Goal: Task Accomplishment & Management: Complete application form

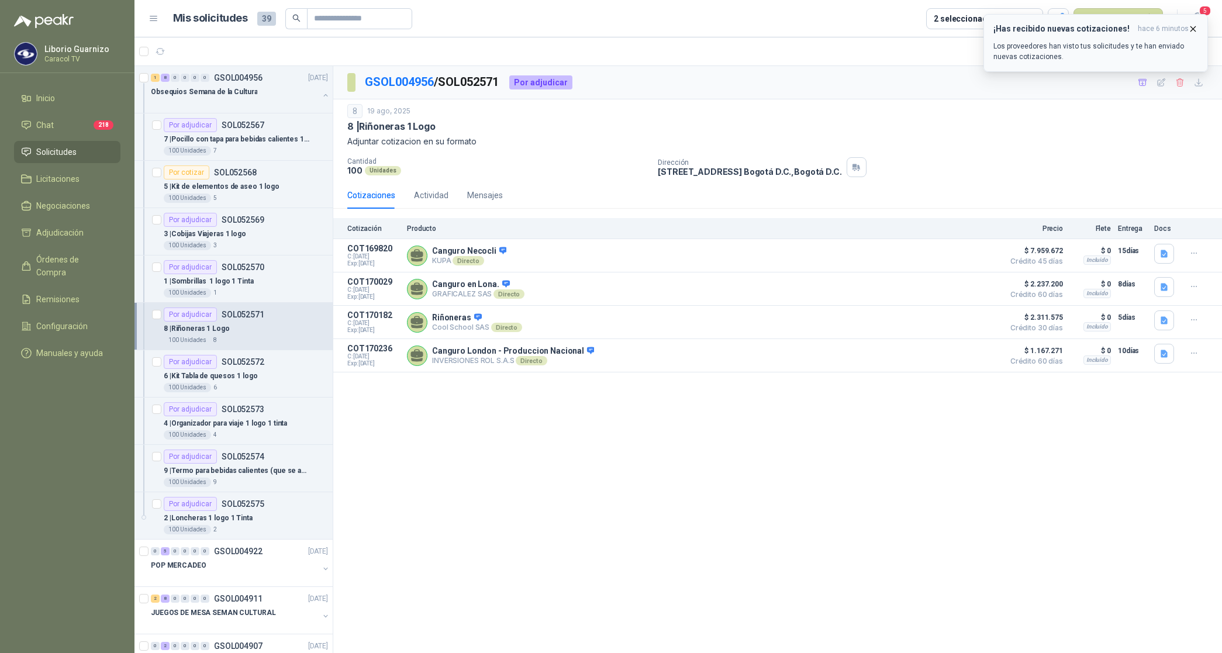
drag, startPoint x: 1196, startPoint y: 27, endPoint x: 1182, endPoint y: 30, distance: 14.3
click at [1196, 27] on icon "button" at bounding box center [1193, 29] width 10 height 10
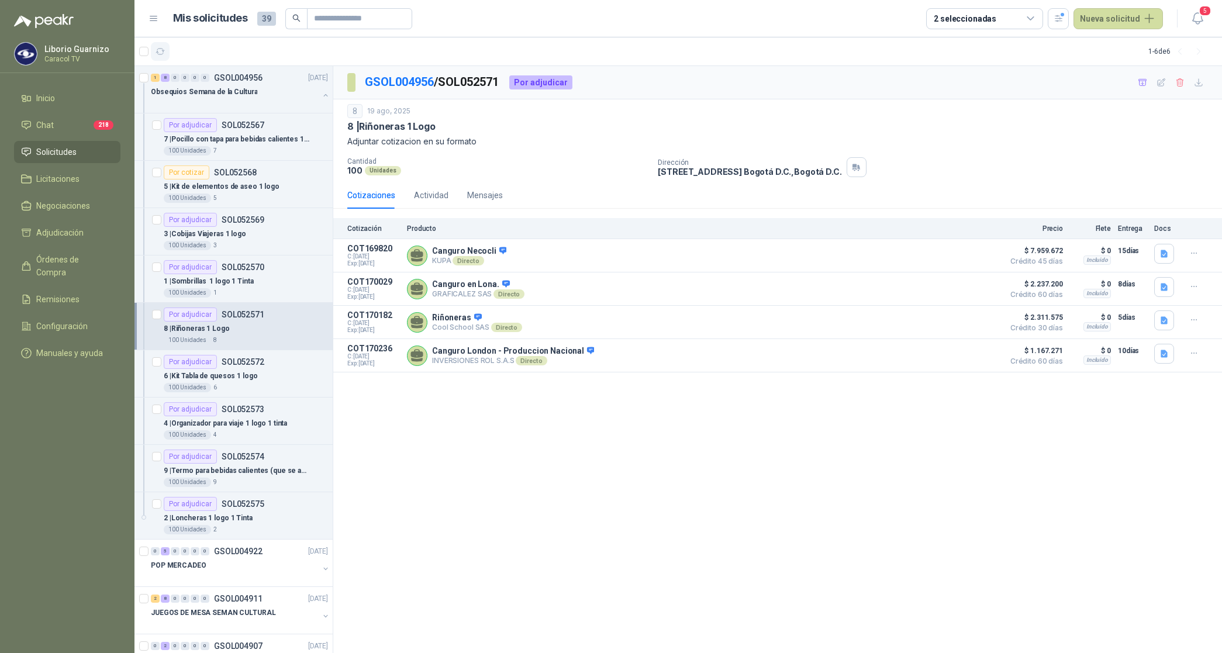
click at [161, 53] on icon "button" at bounding box center [161, 52] width 10 height 10
click at [209, 330] on p "8 | Riñoneras 1 Logo" at bounding box center [197, 328] width 66 height 11
click at [209, 91] on p "Obsequios Semana de la Cultura" at bounding box center [204, 92] width 106 height 11
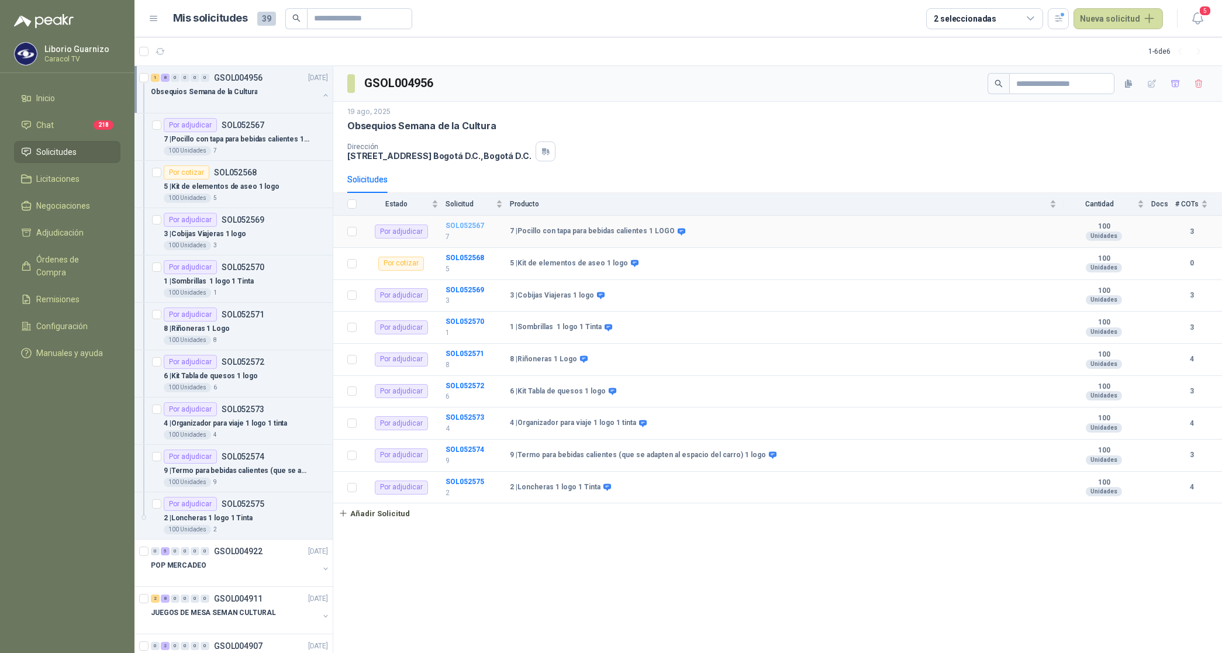
click at [463, 226] on b "SOL052567" at bounding box center [465, 226] width 39 height 8
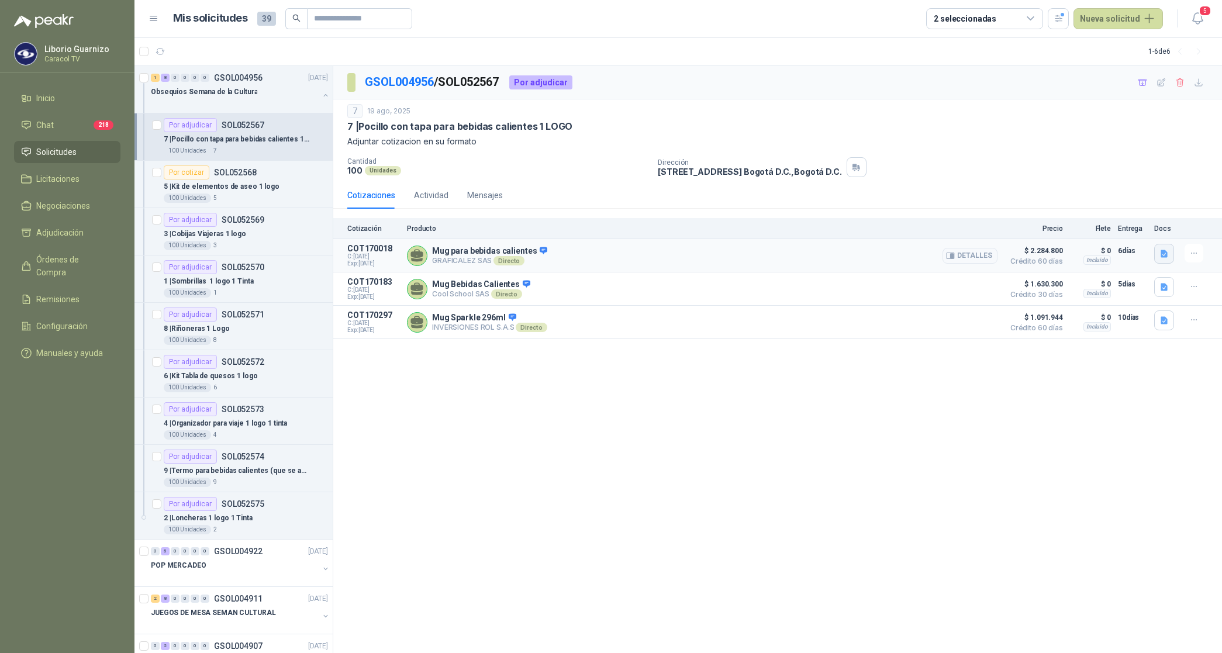
click at [1161, 256] on icon "button" at bounding box center [1164, 254] width 7 height 8
click at [1079, 232] on button "COTIZACIÓN-00-1389 -CARACOL TELEVISIÓN -MUG .pdf" at bounding box center [1063, 228] width 207 height 12
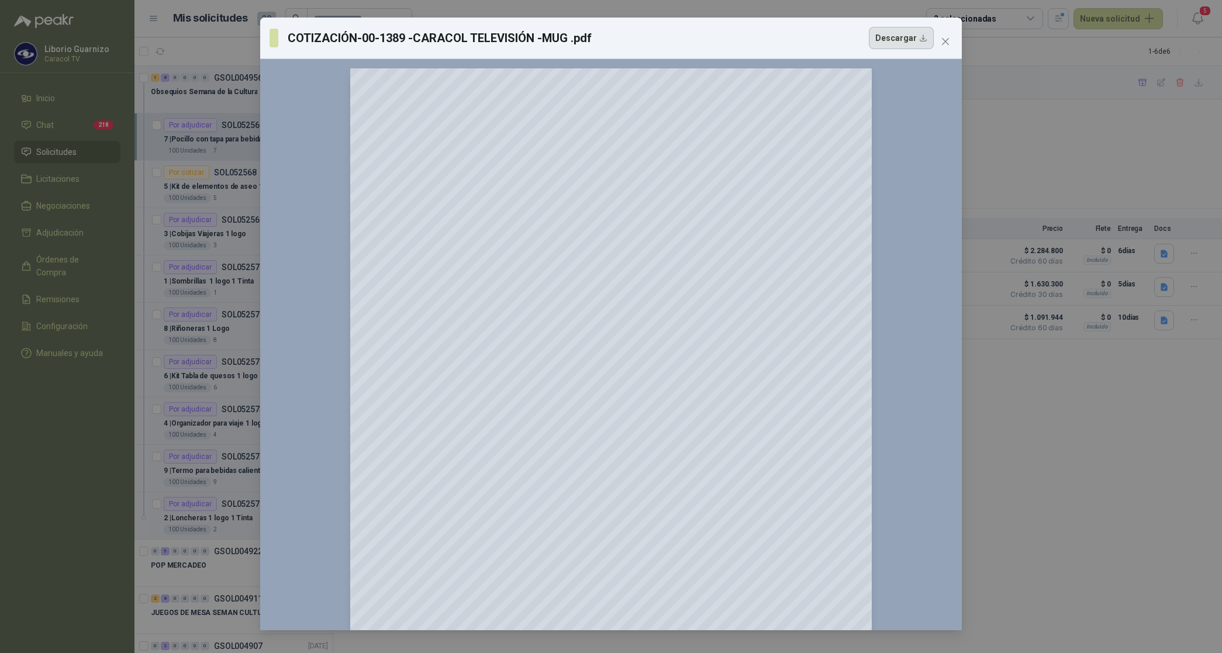
click at [901, 33] on button "Descargar" at bounding box center [901, 38] width 65 height 22
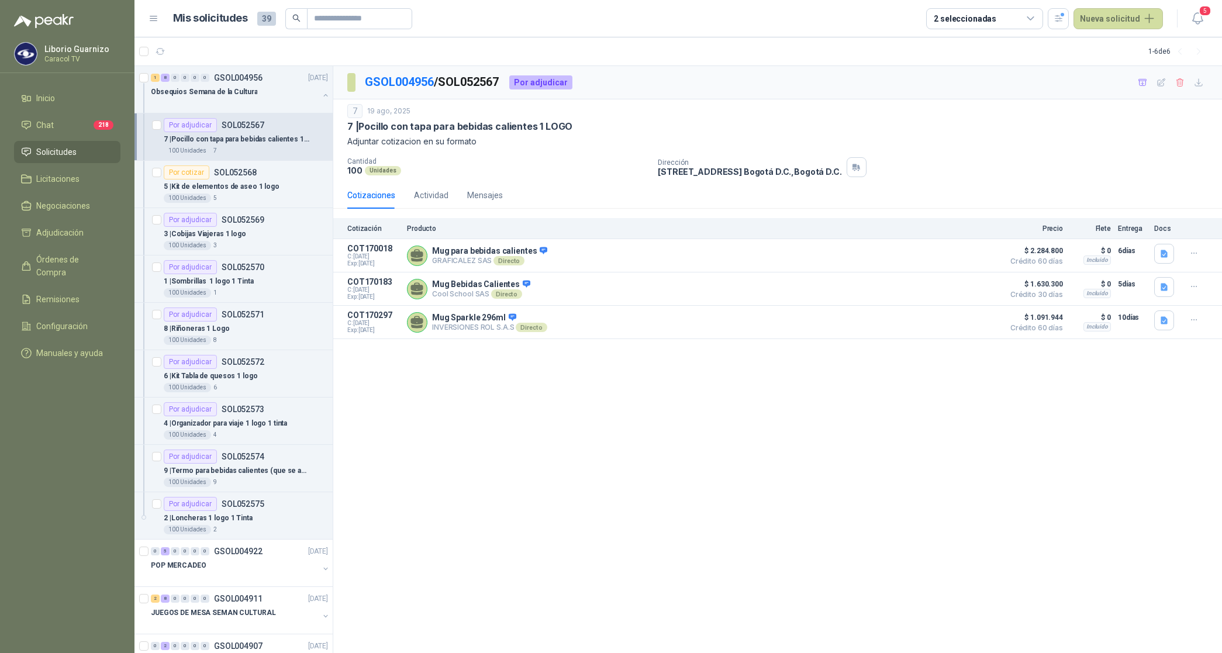
click at [1167, 290] on icon "button" at bounding box center [1164, 288] width 7 height 8
click at [1077, 267] on button "Cotización Obsequios Semana de la Cultura Caracol.pdf" at bounding box center [1063, 263] width 207 height 12
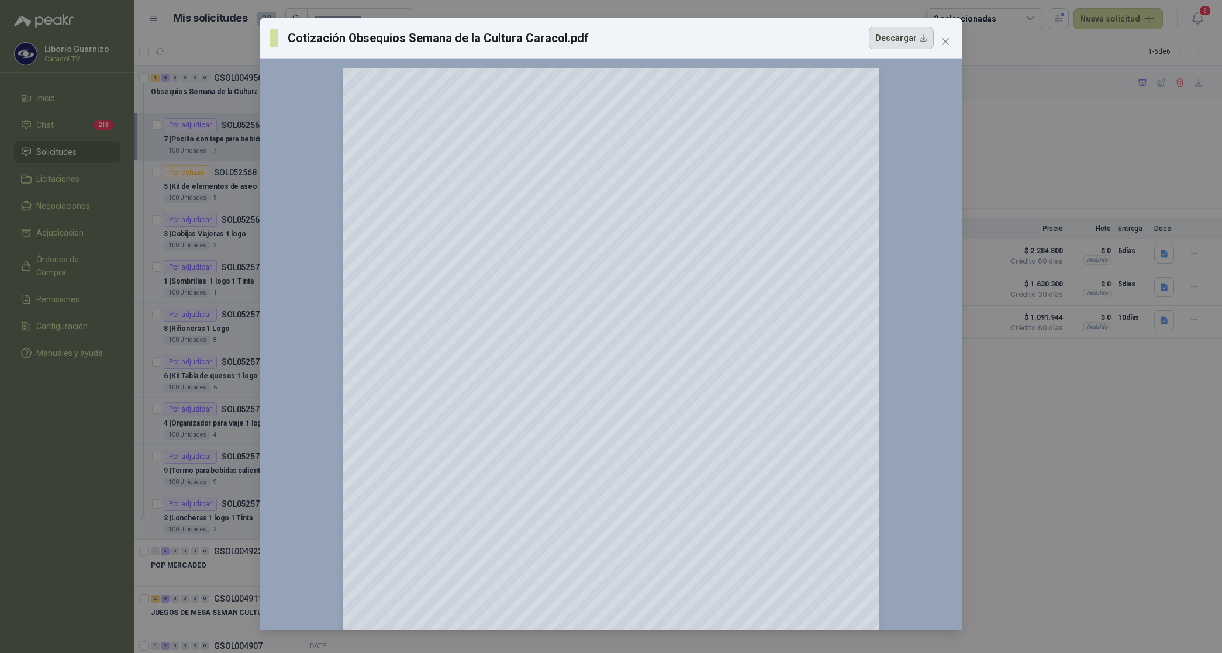
click at [888, 36] on button "Descargar" at bounding box center [901, 38] width 65 height 22
drag, startPoint x: 1065, startPoint y: 390, endPoint x: 1133, endPoint y: 368, distance: 71.2
click at [1065, 390] on div "Cotización Obsequios Semana de la Cultura Caracol.pdf Descargar 150 %" at bounding box center [611, 326] width 1222 height 653
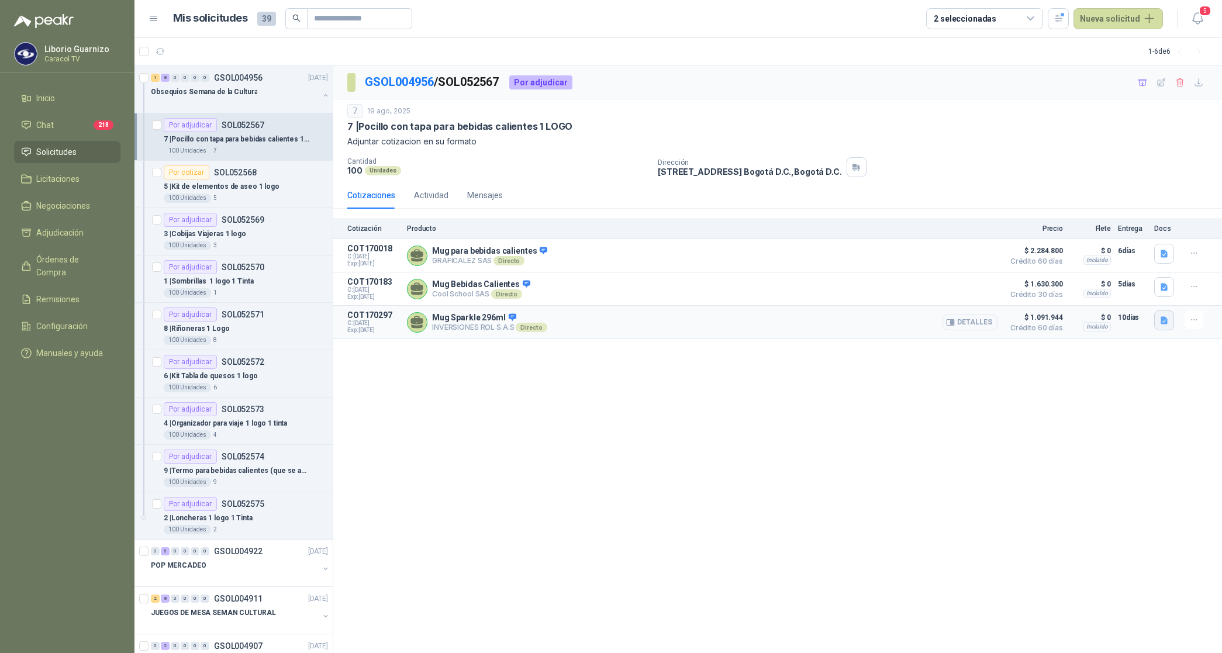
click at [1164, 320] on icon "button" at bounding box center [1164, 321] width 7 height 8
click at [1114, 299] on button "Mug Sparkle 296ml.jpg" at bounding box center [1121, 297] width 92 height 12
click at [250, 189] on p "5 | Kit de elementos de aseo 1 logo" at bounding box center [222, 186] width 116 height 11
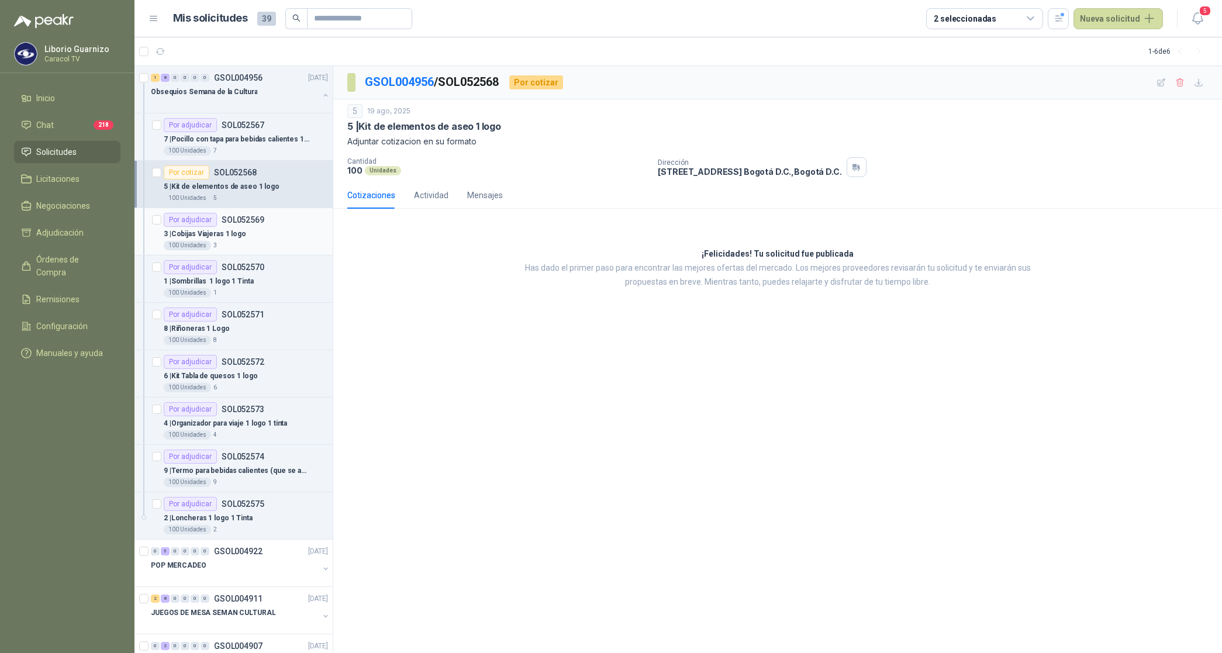
click at [236, 235] on p "3 | Cobijas Viajeras 1 logo" at bounding box center [205, 234] width 82 height 11
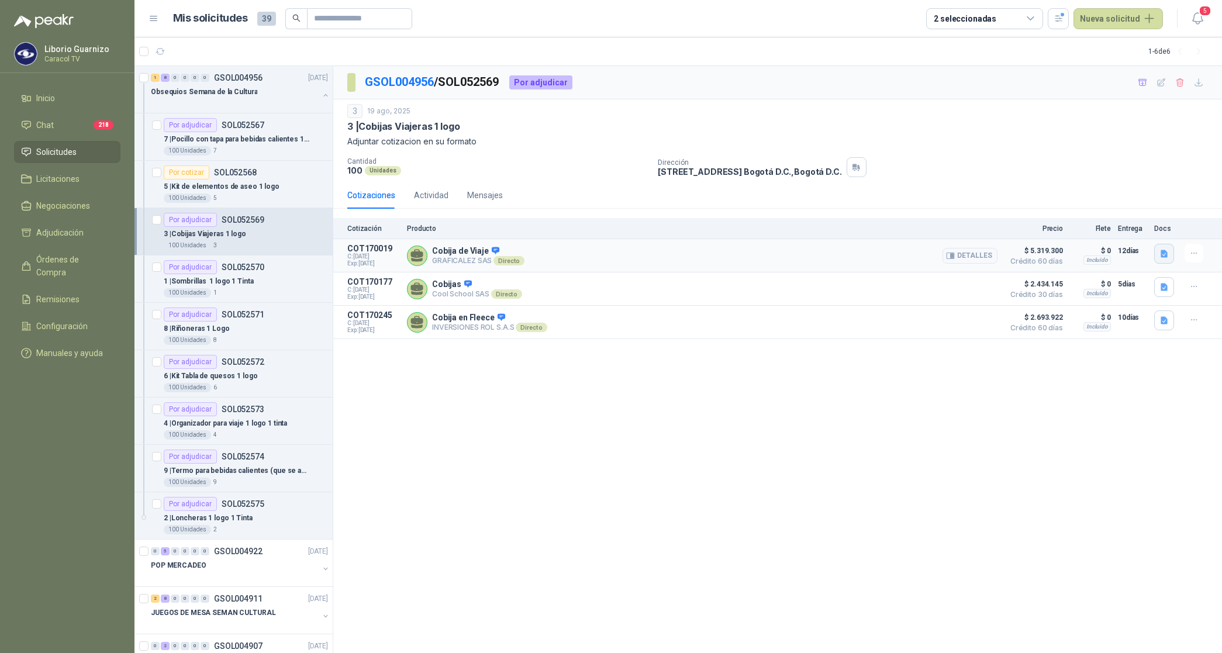
click at [1161, 256] on icon "button" at bounding box center [1164, 254] width 7 height 8
click at [1076, 229] on button "COTIZACIÓN-00-1390 -CARACOL TELEVISIÓN -COBIJAS.pdf" at bounding box center [1057, 228] width 219 height 12
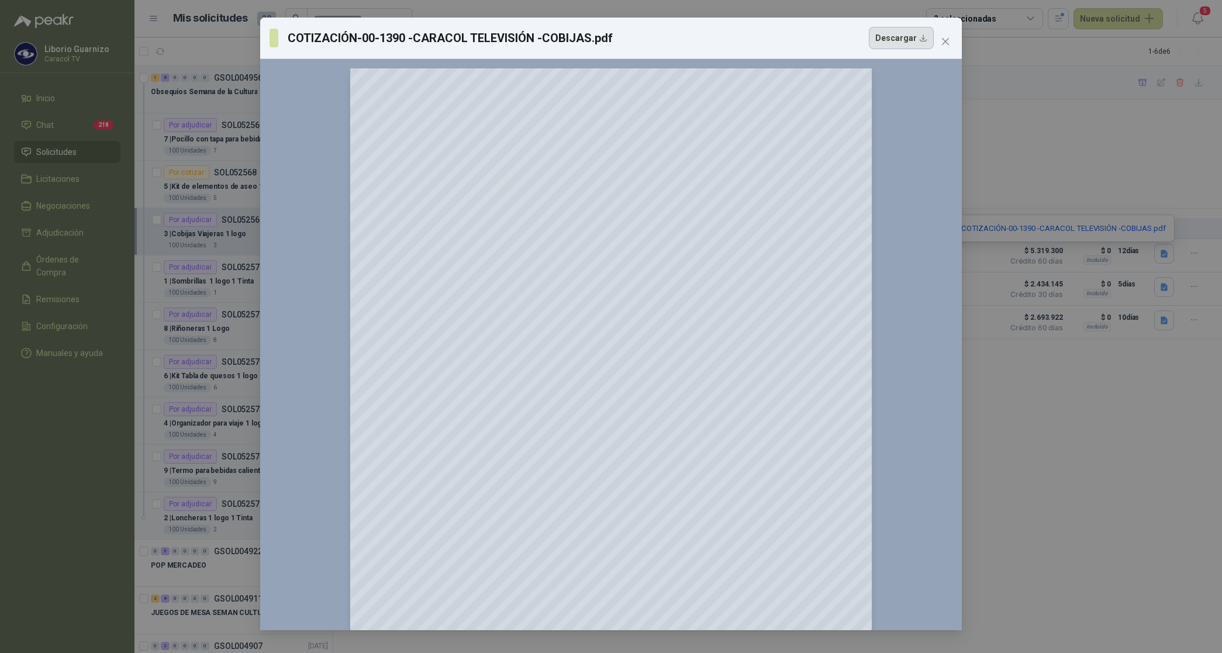
click at [914, 37] on button "Descargar" at bounding box center [901, 38] width 65 height 22
click at [1136, 367] on div "COTIZACIÓN-00-1390 -CARACOL TELEVISIÓN -COBIJAS.pdf Descargar 150 %" at bounding box center [611, 326] width 1222 height 653
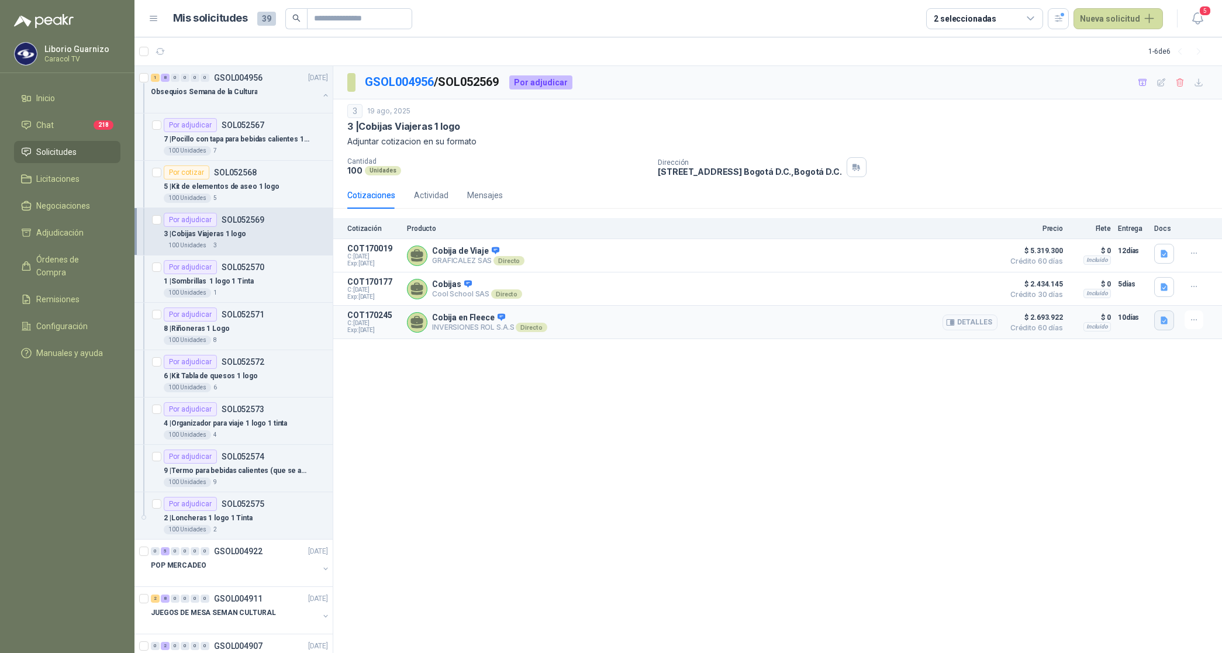
click at [1165, 319] on icon "button" at bounding box center [1165, 321] width 10 height 10
click at [1144, 296] on button "Cobija en Fleece.jpg" at bounding box center [1126, 297] width 84 height 12
click at [223, 284] on p "1 | Sombrillas 1 logo 1 Tinta" at bounding box center [209, 281] width 90 height 11
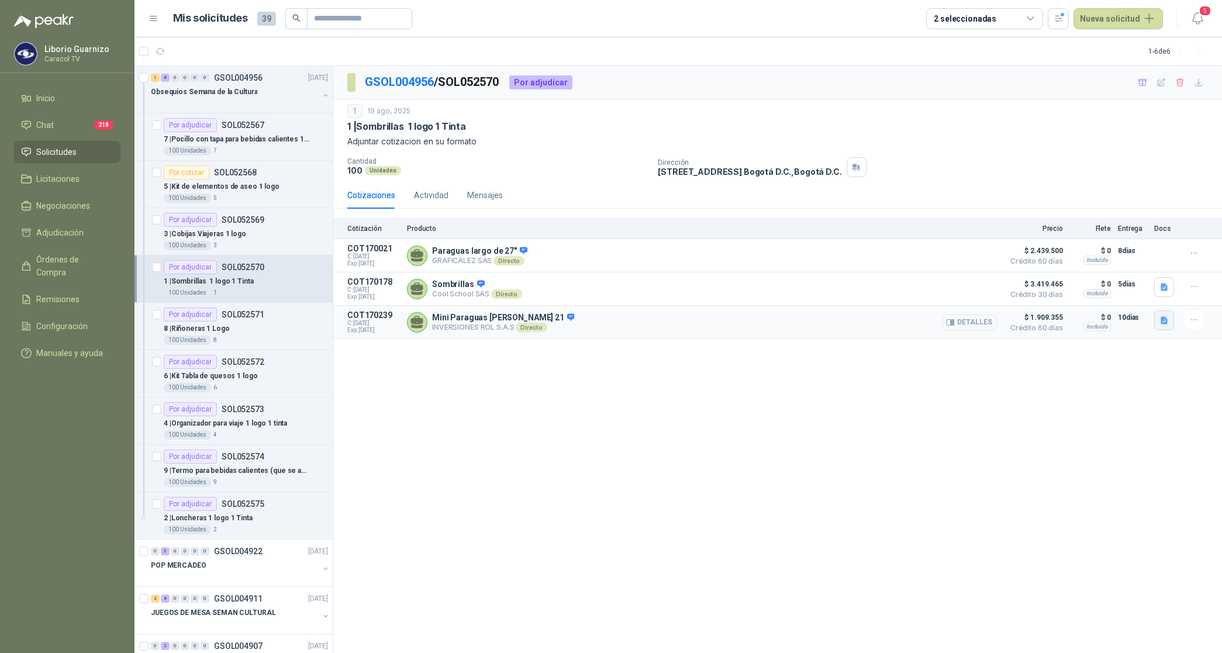
click at [1168, 326] on icon "button" at bounding box center [1165, 321] width 10 height 10
click at [1133, 303] on div "Mini Paraguas [PERSON_NAME] 21.jpg" at bounding box center [1095, 296] width 160 height 27
click at [1123, 299] on button "Mini Paraguas [PERSON_NAME] 21.jpg" at bounding box center [1094, 297] width 145 height 12
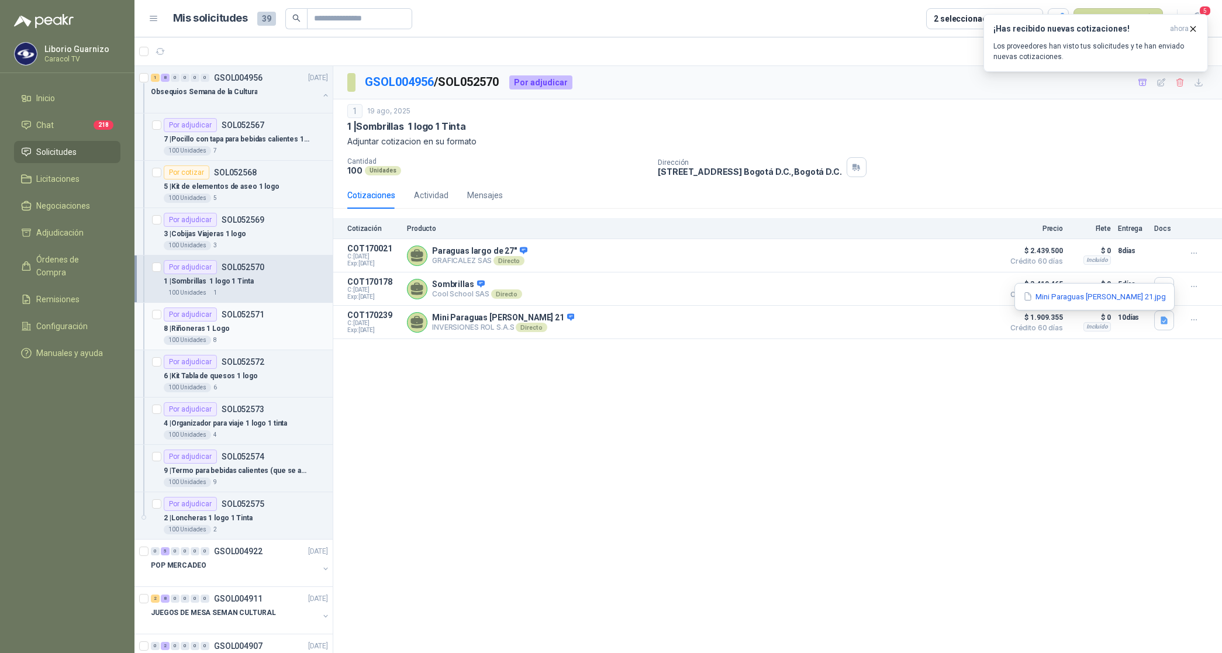
click at [201, 329] on p "8 | Riñoneras 1 Logo" at bounding box center [197, 328] width 66 height 11
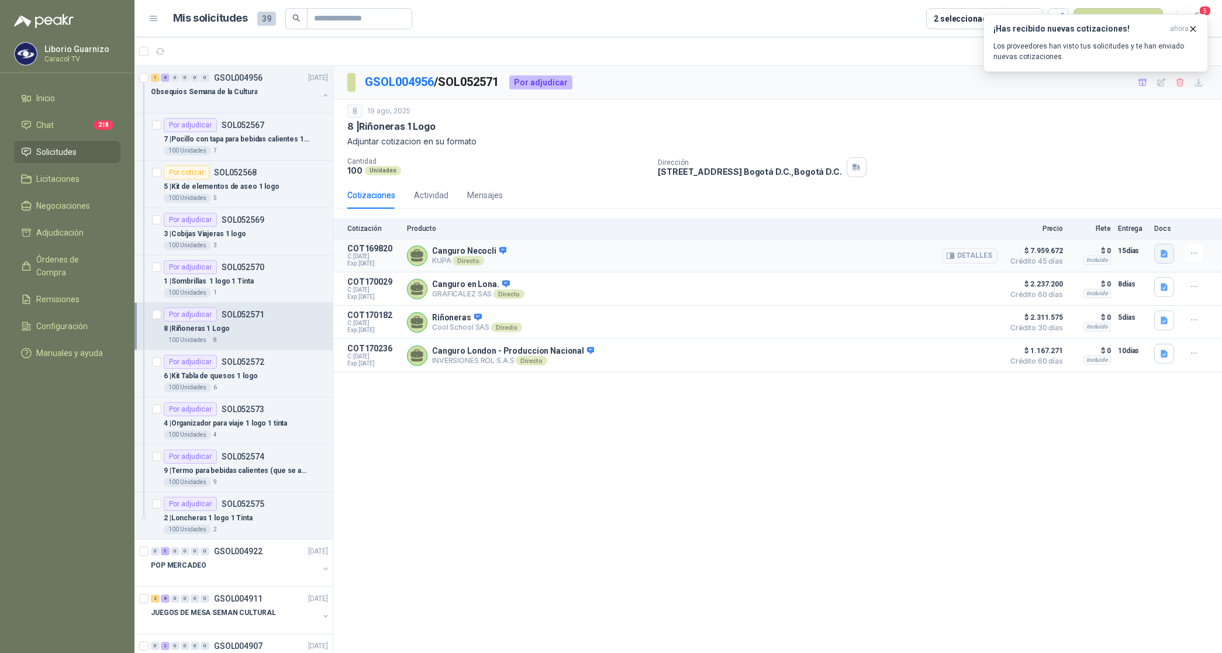
click at [1167, 256] on icon "button" at bounding box center [1164, 254] width 7 height 8
click at [1051, 213] on button "Formato Cotizacion 0825_44.pdf" at bounding box center [1041, 216] width 127 height 12
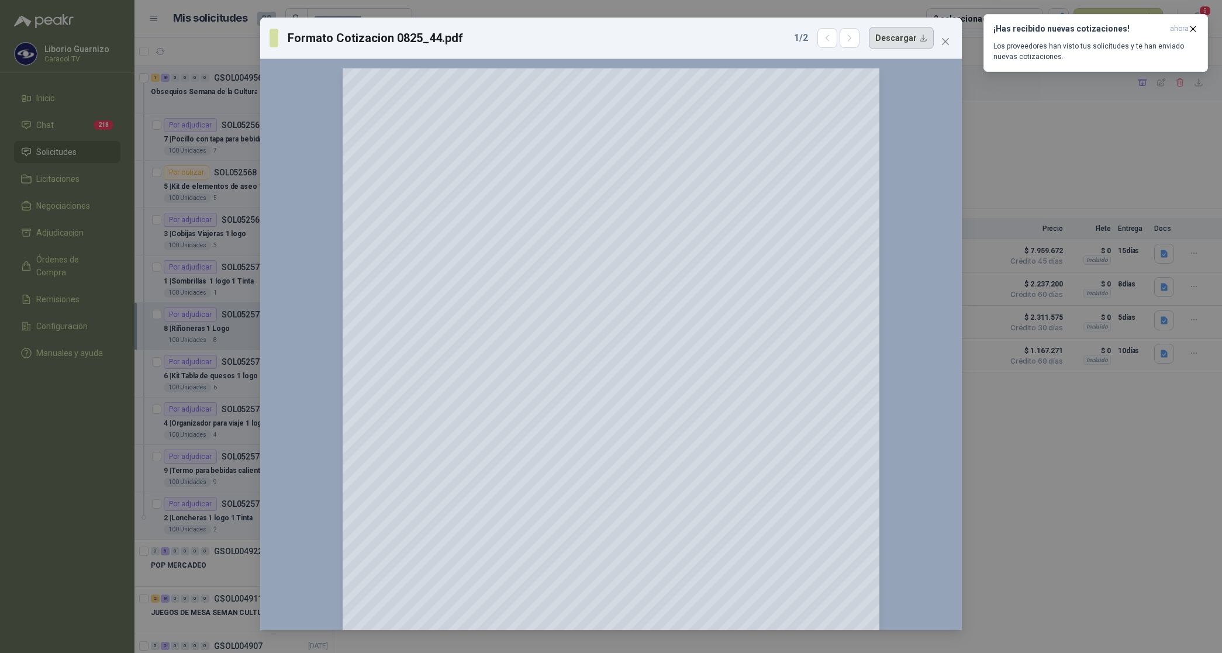
click at [895, 38] on button "Descargar" at bounding box center [901, 38] width 65 height 22
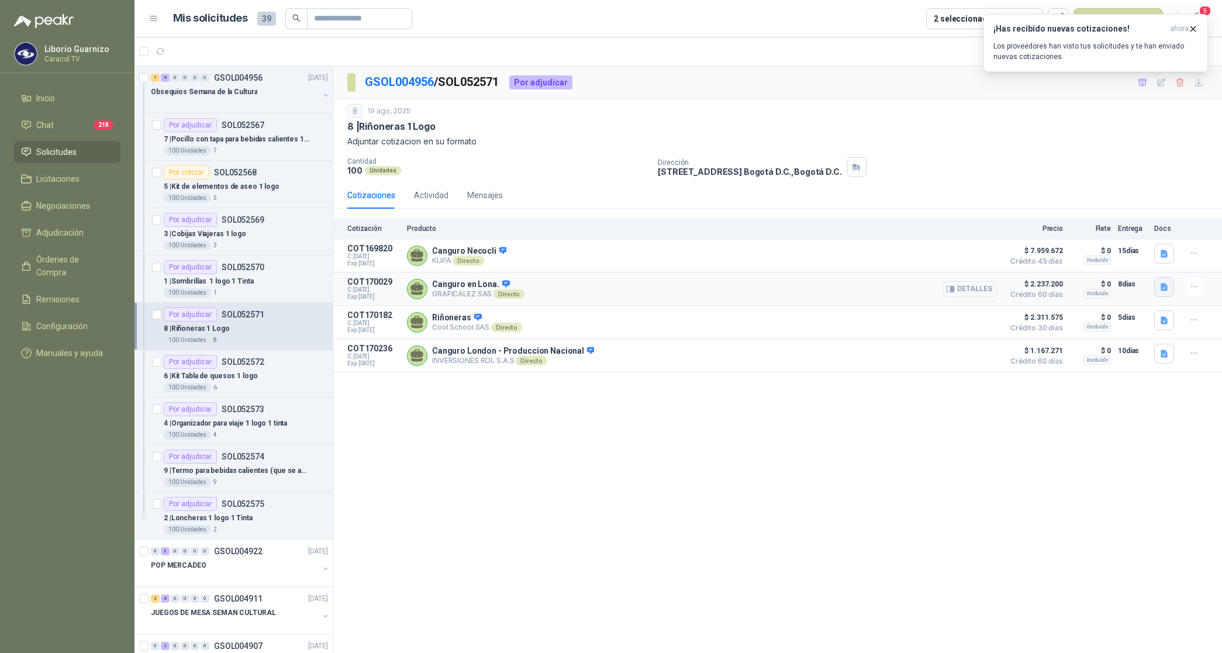
click at [1167, 289] on icon "button" at bounding box center [1164, 288] width 7 height 8
click at [1097, 261] on button "COTIZACIÓN-00-1392 -CARACOL TELEVISIÓN -CANGURO.pdf" at bounding box center [1055, 263] width 224 height 12
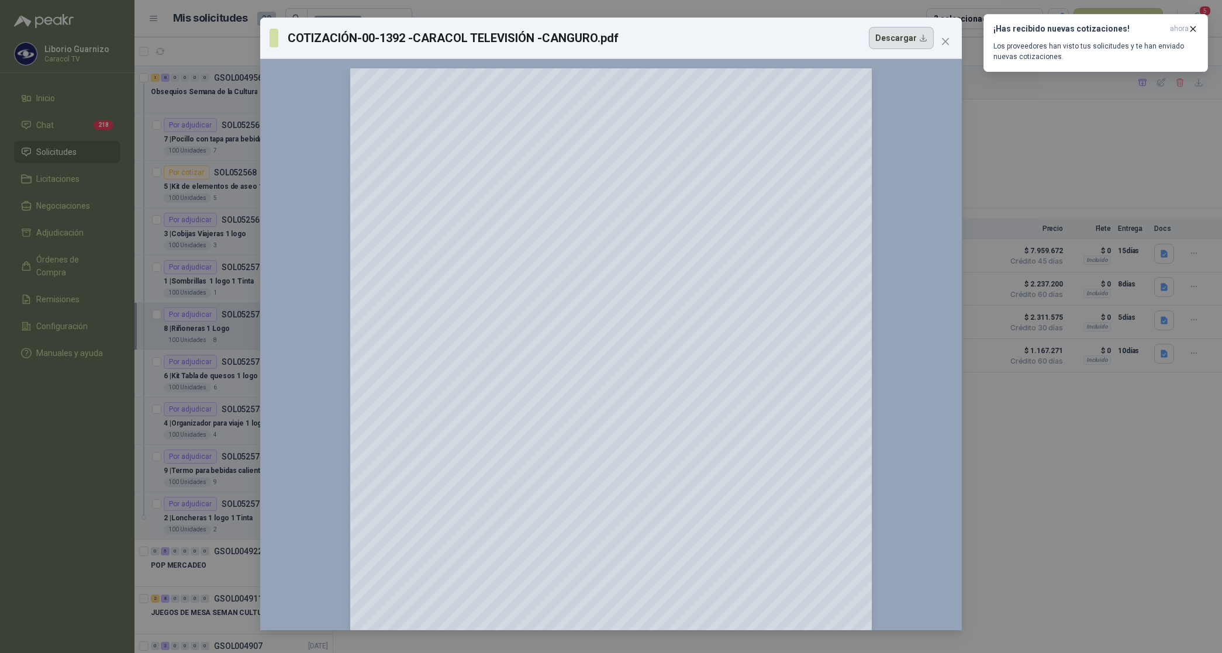
click at [893, 38] on button "Descargar" at bounding box center [901, 38] width 65 height 22
click at [1143, 384] on div "COTIZACIÓN-00-1392 -CARACOL TELEVISIÓN -CANGURO.pdf Descargar 150 %" at bounding box center [611, 326] width 1222 height 653
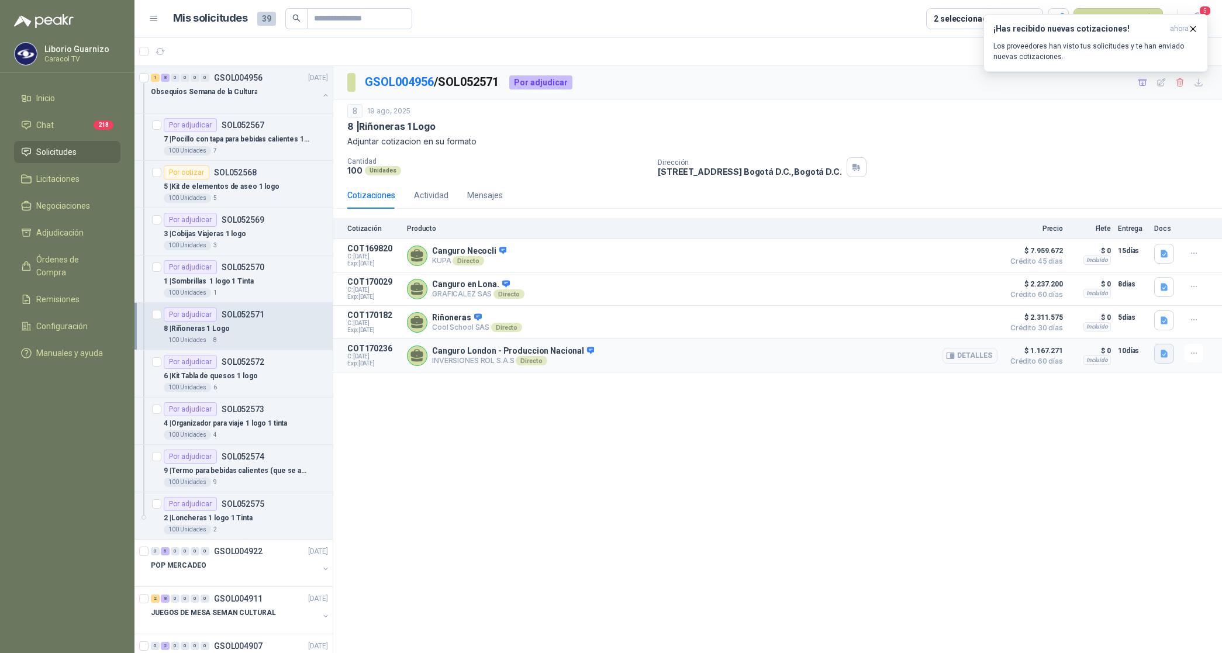
click at [1163, 354] on icon "button" at bounding box center [1164, 354] width 7 height 8
click at [1126, 331] on button "Canguro London.jpg" at bounding box center [1124, 331] width 85 height 12
click at [223, 374] on p "6 | Kit Tabla de quesos 1 logo" at bounding box center [211, 376] width 94 height 11
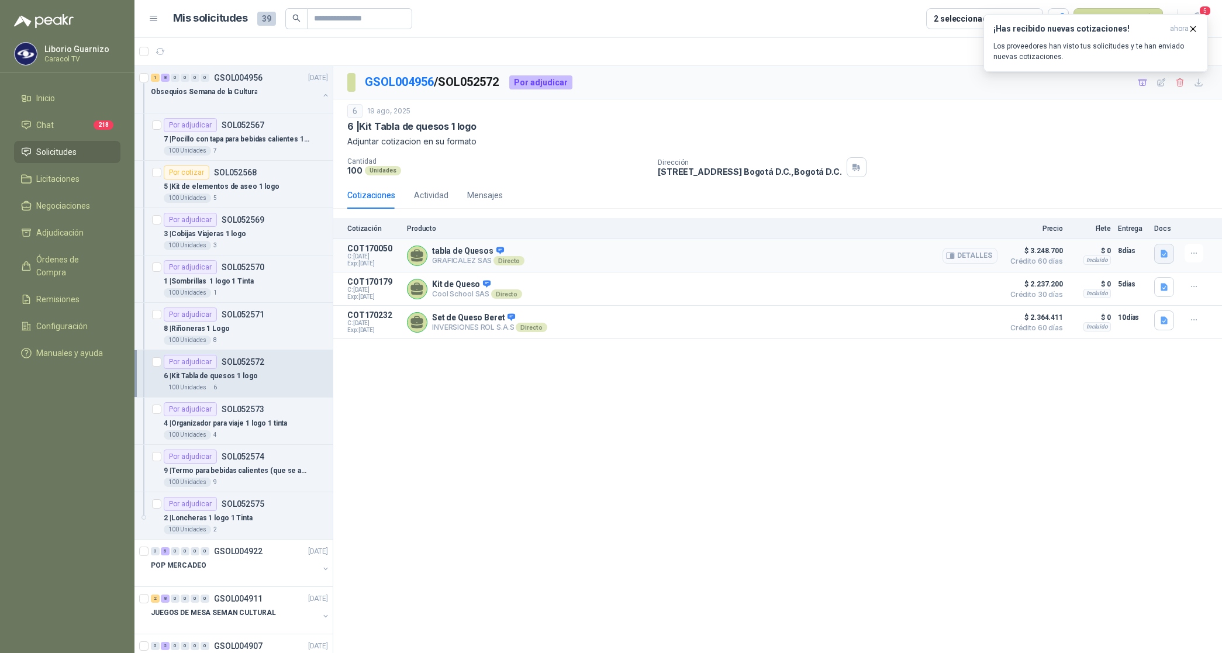
click at [1160, 253] on icon "button" at bounding box center [1165, 254] width 10 height 10
click at [1059, 226] on button "COTIZACIÓN-00-1393 -CARACOL TELEVISIÓN -TABLA DE QUESOS.pdf" at bounding box center [1040, 228] width 254 height 12
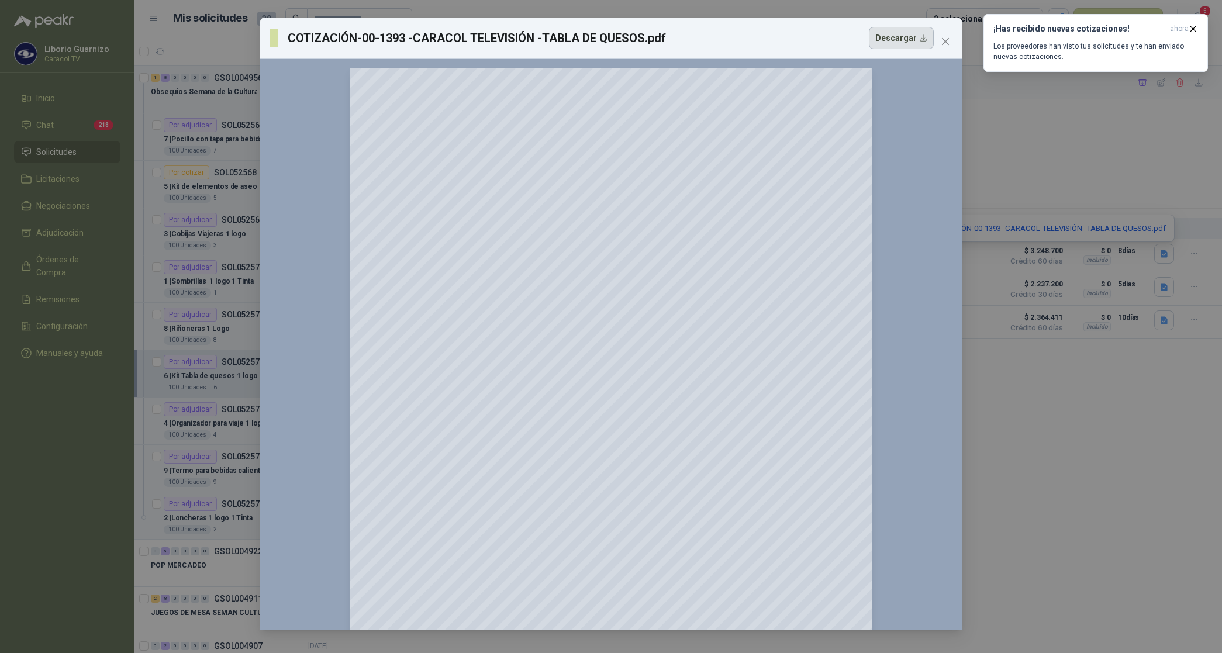
click at [904, 39] on button "Descargar" at bounding box center [901, 38] width 65 height 22
click at [1144, 389] on div "COTIZACIÓN-00-1393 -CARACOL TELEVISIÓN -TABLA DE QUESOS.pdf Descargar 150 %" at bounding box center [611, 326] width 1222 height 653
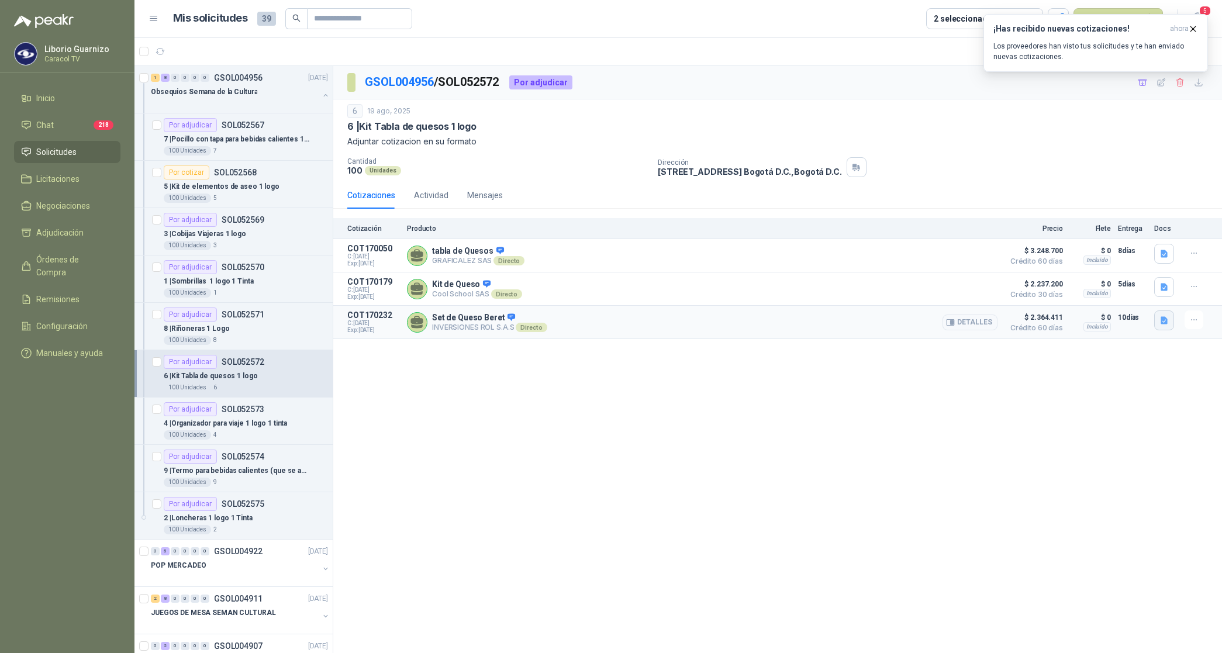
click at [1164, 322] on icon "button" at bounding box center [1164, 321] width 7 height 8
click at [1141, 297] on button "Set de Queso Beret.jpg" at bounding box center [1121, 297] width 94 height 12
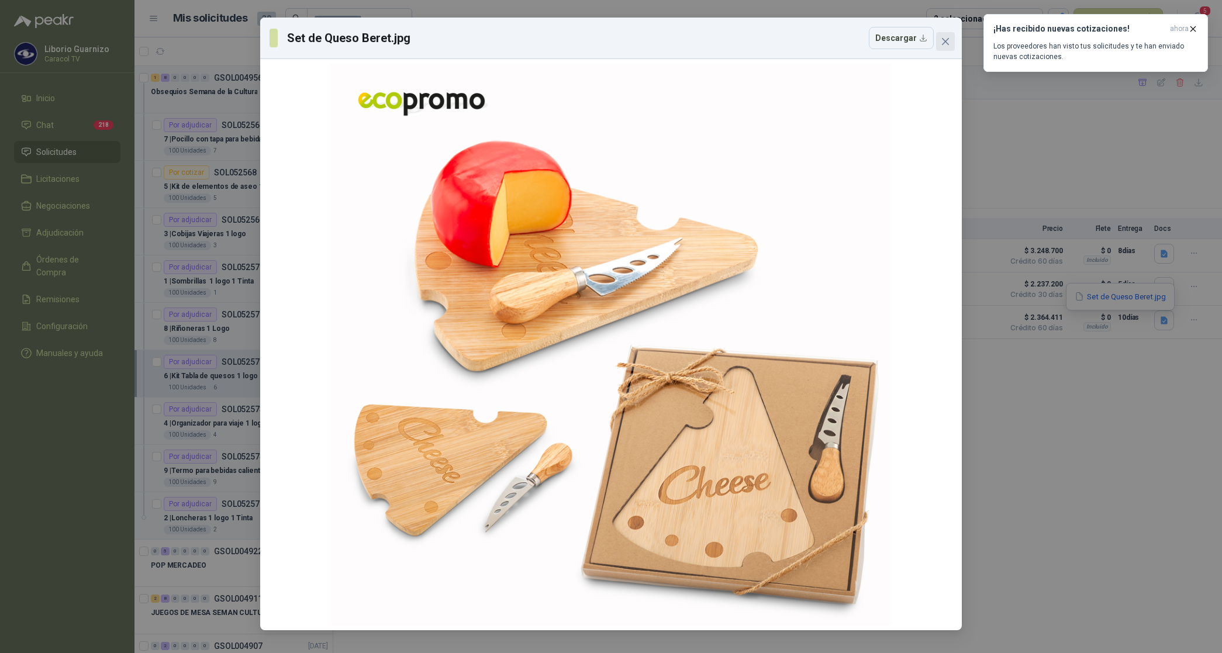
click at [948, 39] on icon "close" at bounding box center [945, 41] width 7 height 7
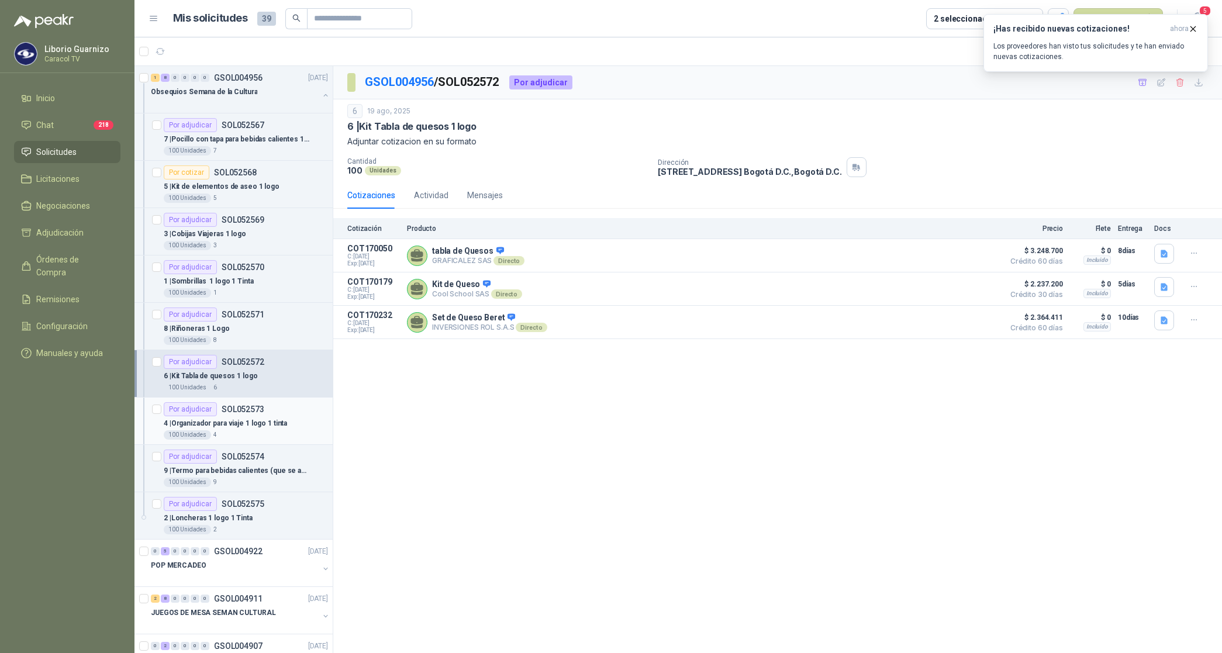
click at [220, 423] on p "4 | Organizador para viaje 1 logo 1 tinta" at bounding box center [225, 423] width 123 height 11
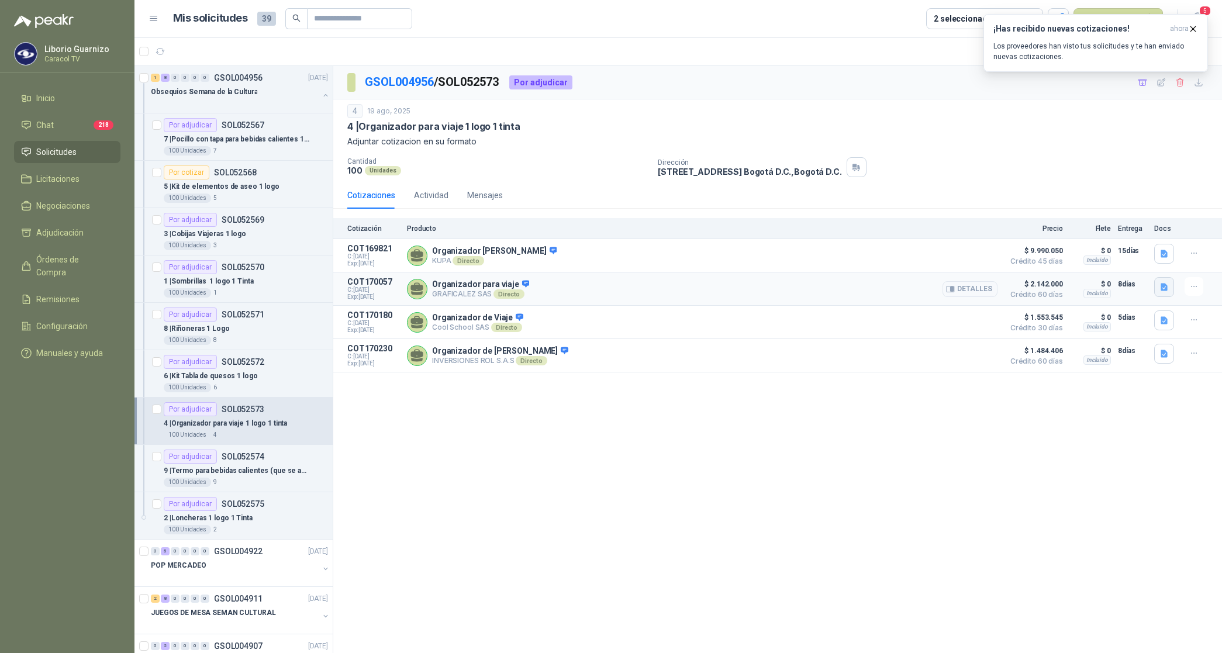
click at [1161, 287] on icon "button" at bounding box center [1165, 287] width 10 height 10
click at [1098, 261] on button "COTIZACIÓN-00-1394 -CARACOL TELEVISIÓN -ORGANIZADOR.pdf" at bounding box center [1047, 263] width 242 height 12
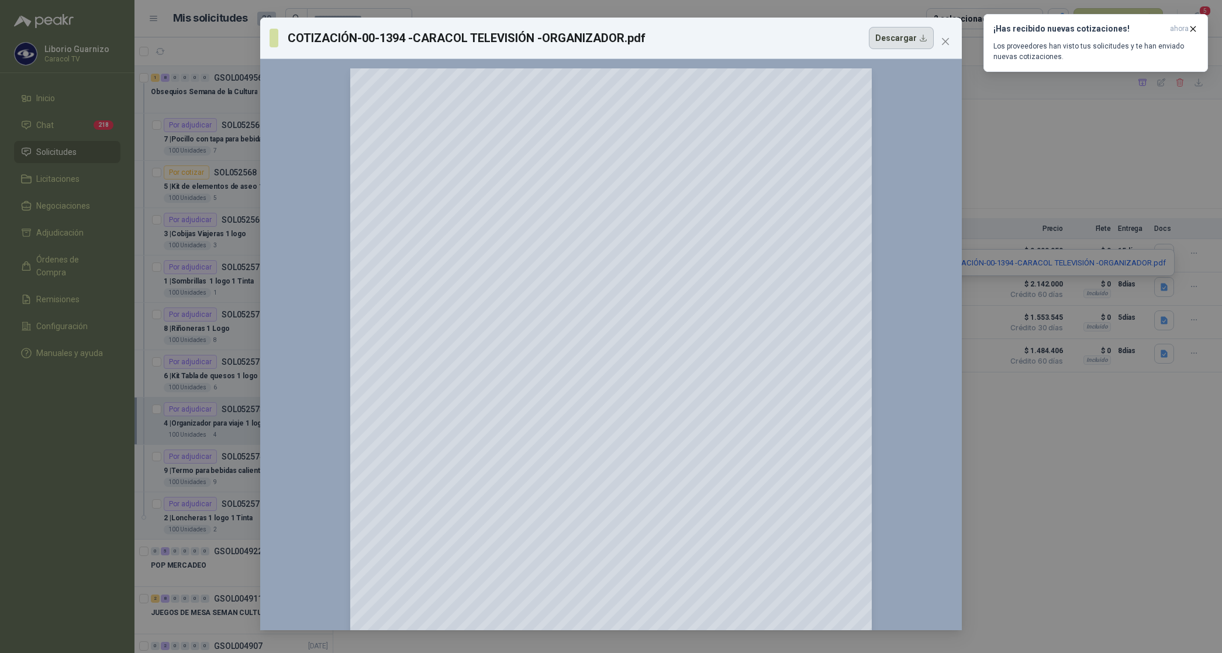
click at [892, 30] on button "Descargar" at bounding box center [901, 38] width 65 height 22
drag, startPoint x: 1076, startPoint y: 424, endPoint x: 1082, endPoint y: 419, distance: 7.5
click at [1076, 423] on div "COTIZACIÓN-00-1394 -CARACOL TELEVISIÓN -ORGANIZADOR.pdf Descargar 150 %" at bounding box center [611, 326] width 1222 height 653
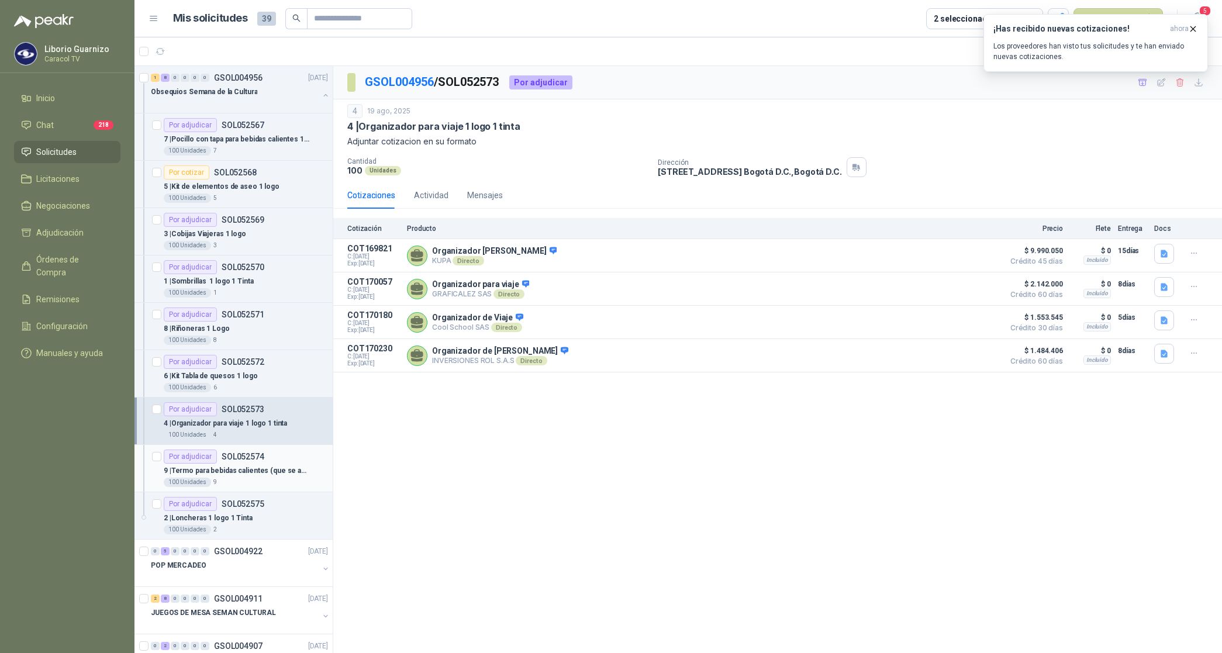
click at [266, 468] on p "9 | Termo para bebidas calientes (que se adapten al espacio [PERSON_NAME]) 1 lo…" at bounding box center [237, 470] width 146 height 11
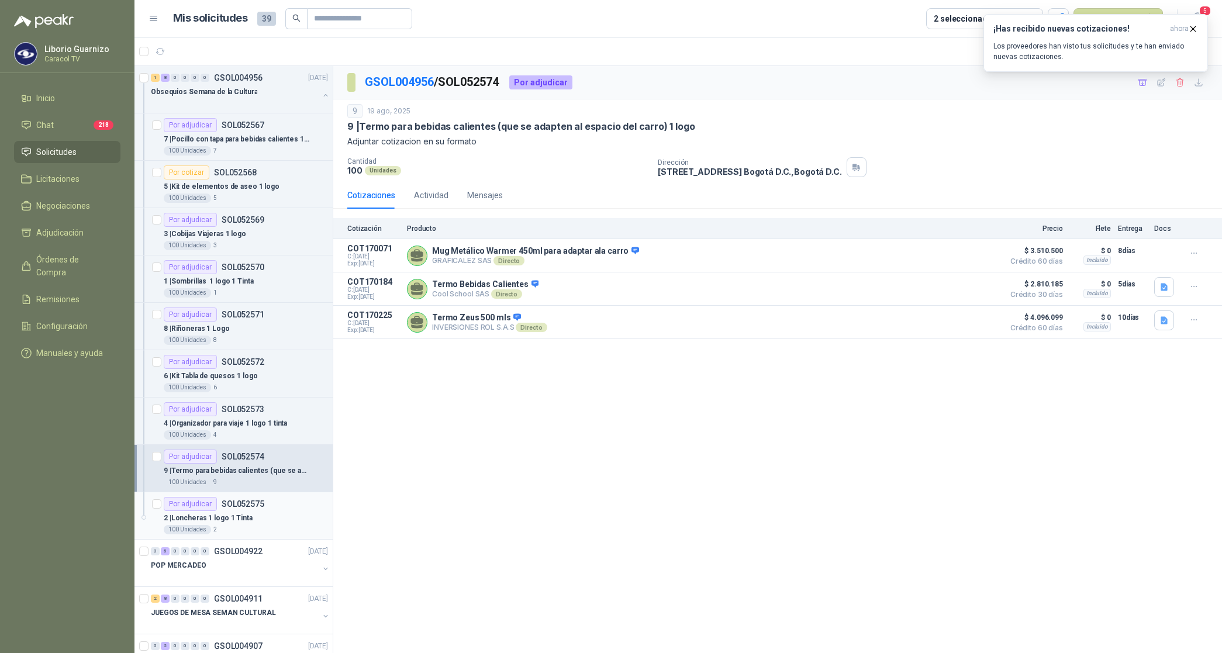
click at [200, 518] on p "2 | Loncheras 1 logo 1 Tinta" at bounding box center [208, 518] width 89 height 11
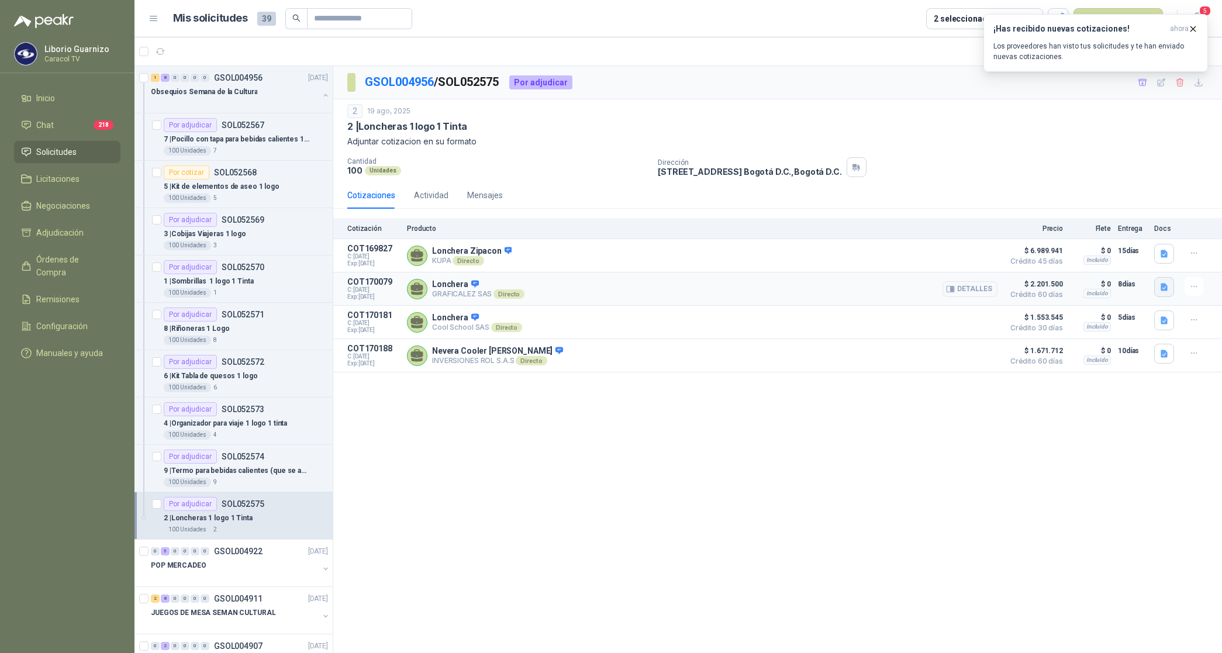
click at [1168, 289] on icon "button" at bounding box center [1165, 287] width 10 height 10
click at [1101, 258] on button "COTIZACIÓN-00-1396 -CARACOL TELEVISIÓN -LONCHERA.pdf" at bounding box center [1053, 263] width 227 height 12
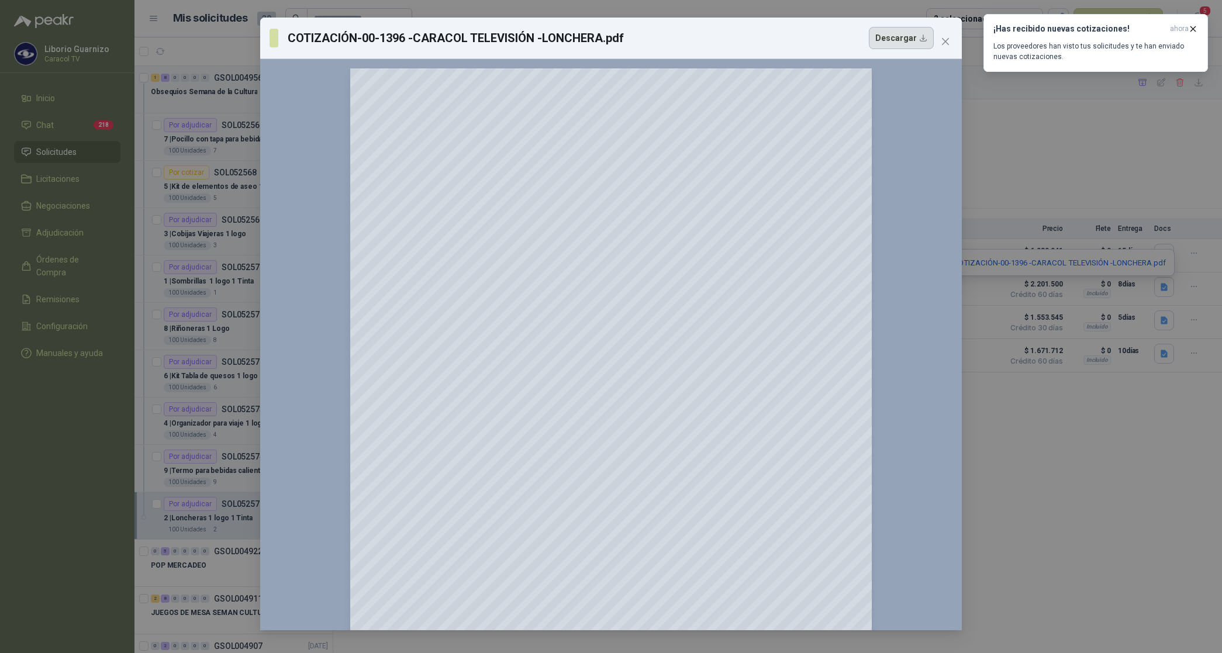
click at [887, 38] on button "Descargar" at bounding box center [901, 38] width 65 height 22
click at [1075, 477] on div "COTIZACIÓN-00-1396 -CARACOL TELEVISIÓN -LONCHERA.pdf Descargar 150 %" at bounding box center [611, 326] width 1222 height 653
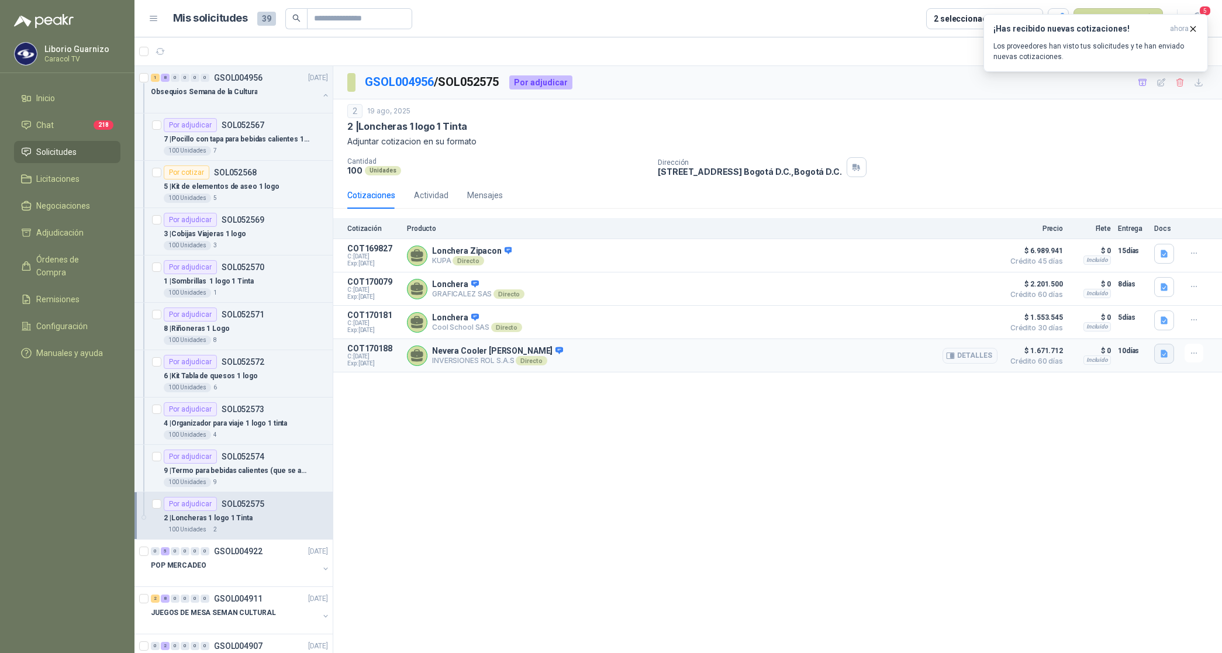
click at [1171, 363] on button "button" at bounding box center [1164, 354] width 20 height 20
click at [1170, 361] on button "button" at bounding box center [1164, 354] width 20 height 20
click at [232, 94] on p "Obsequios Semana de la Cultura" at bounding box center [204, 92] width 106 height 11
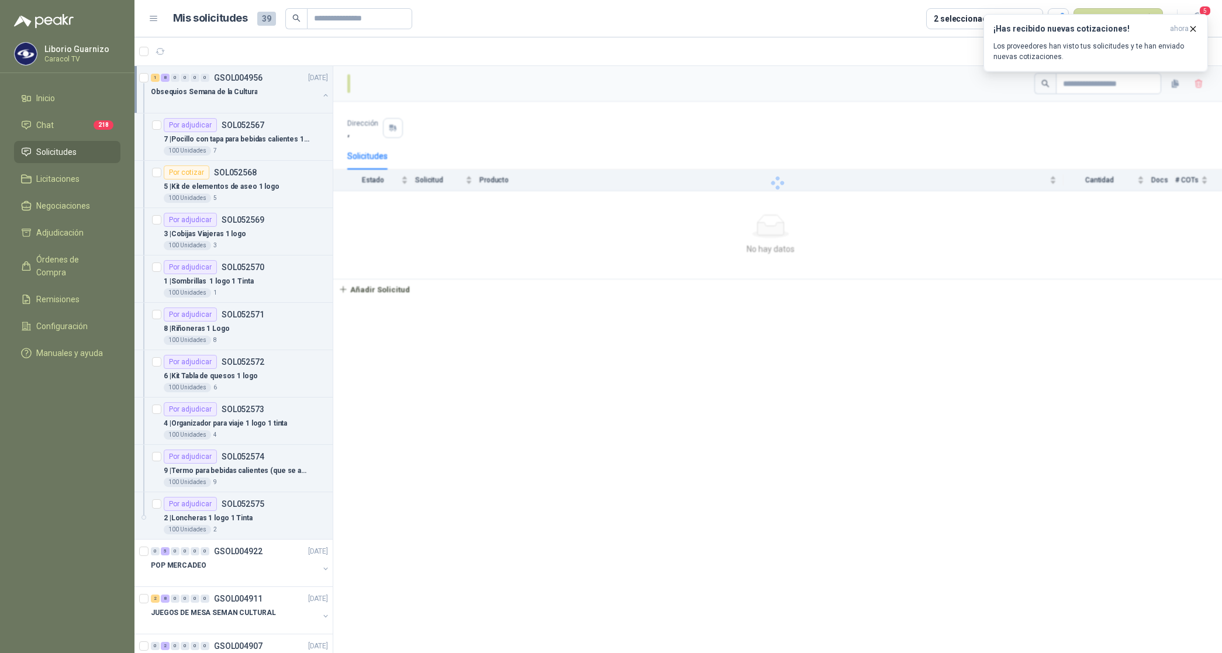
click at [232, 94] on p "Obsequios Semana de la Cultura" at bounding box center [204, 92] width 106 height 11
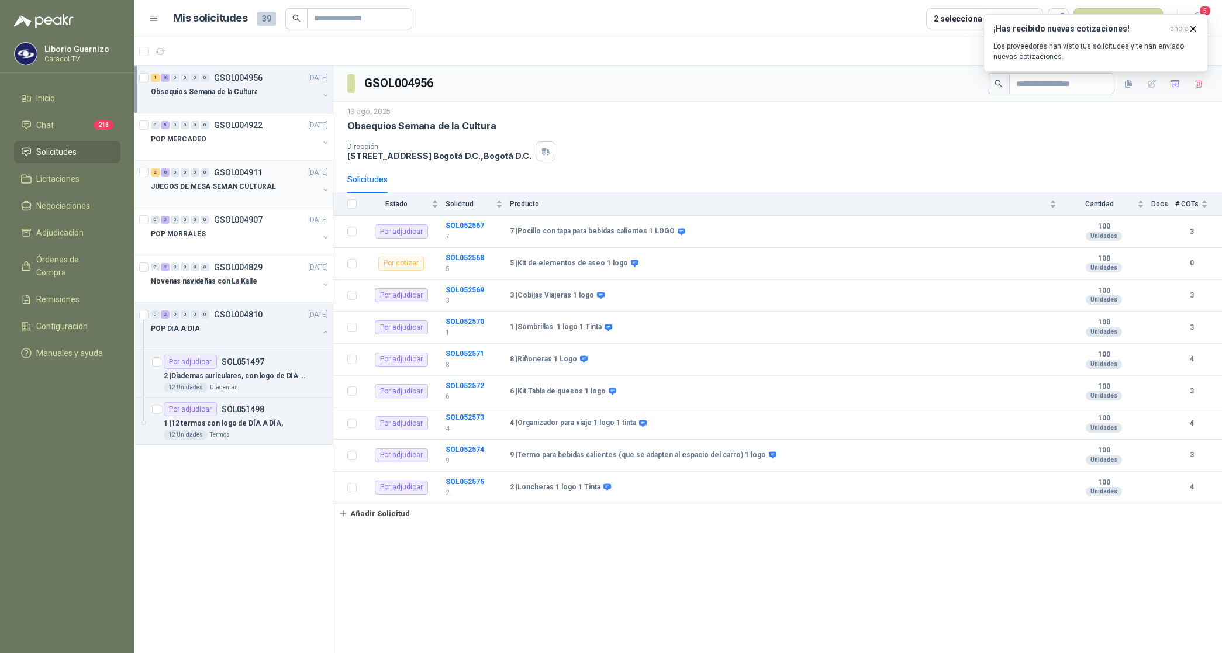
click at [209, 188] on p "JUEGOS DE MESA SEMAN CULTURAL" at bounding box center [213, 186] width 125 height 11
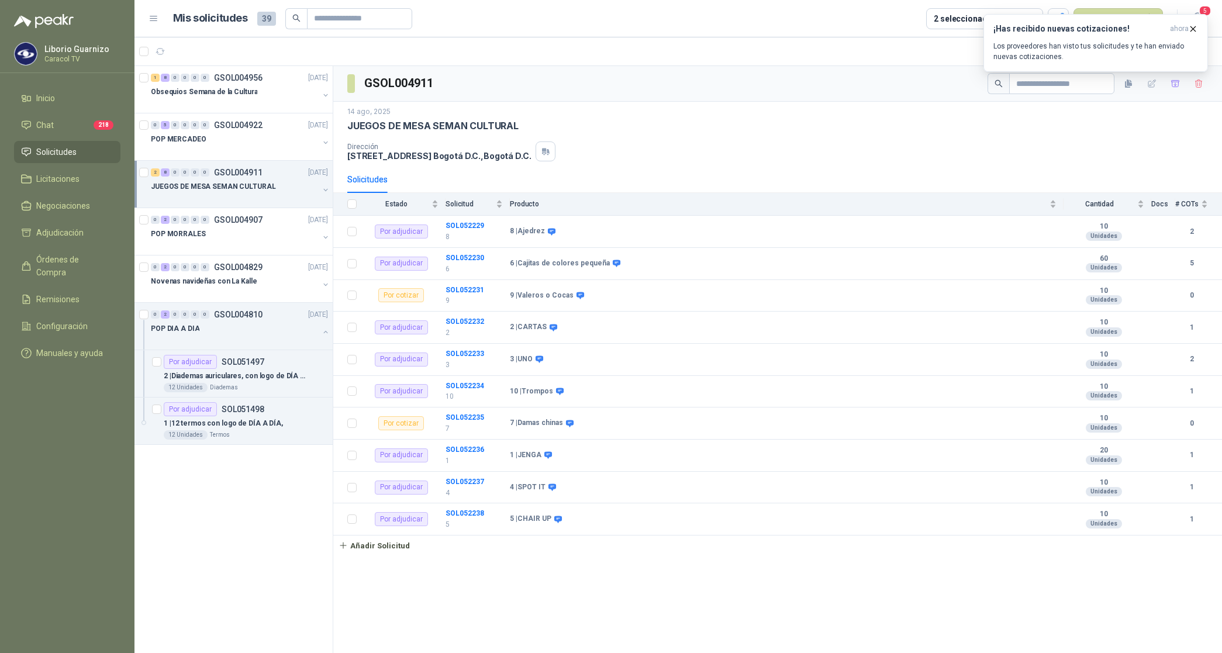
click at [868, 89] on div "GSOL004911" at bounding box center [777, 84] width 889 height 36
click at [1194, 27] on icon "button" at bounding box center [1193, 29] width 10 height 10
click at [1125, 19] on button "Nueva solicitud" at bounding box center [1118, 18] width 89 height 21
click at [1110, 48] on link "Solicitud" at bounding box center [1131, 46] width 99 height 20
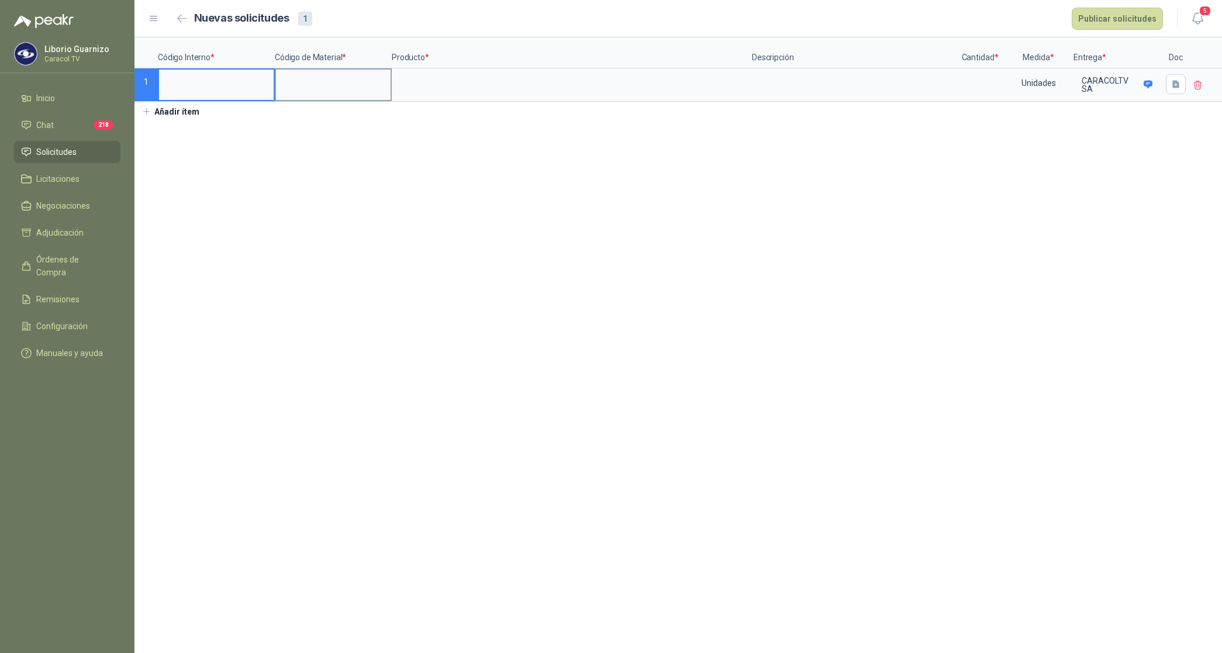
click at [309, 75] on input at bounding box center [333, 81] width 115 height 23
click at [491, 80] on input at bounding box center [572, 81] width 358 height 23
click at [223, 92] on input at bounding box center [216, 81] width 115 height 23
click at [788, 85] on textarea at bounding box center [854, 83] width 202 height 27
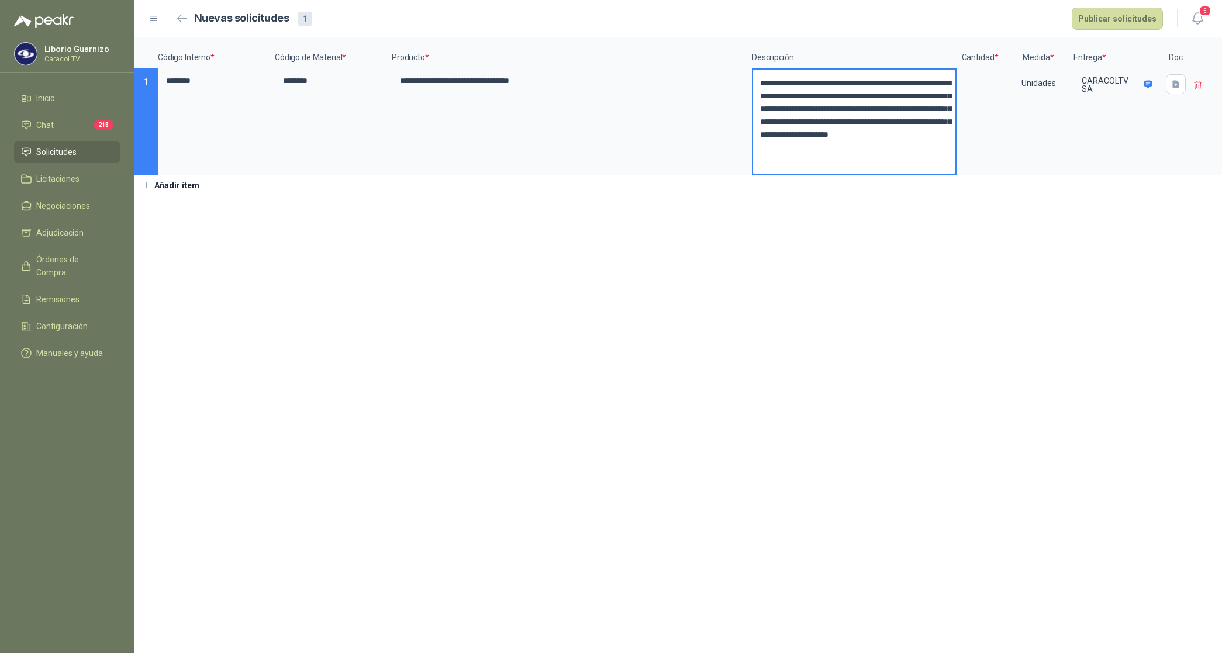
drag, startPoint x: 760, startPoint y: 83, endPoint x: 875, endPoint y: 137, distance: 126.9
click at [875, 137] on textarea "**********" at bounding box center [854, 122] width 202 height 104
click at [869, 147] on textarea "**********" at bounding box center [854, 122] width 202 height 104
drag, startPoint x: 761, startPoint y: 160, endPoint x: 985, endPoint y: 157, distance: 224.0
click at [985, 157] on div "**********" at bounding box center [679, 106] width 1088 height 138
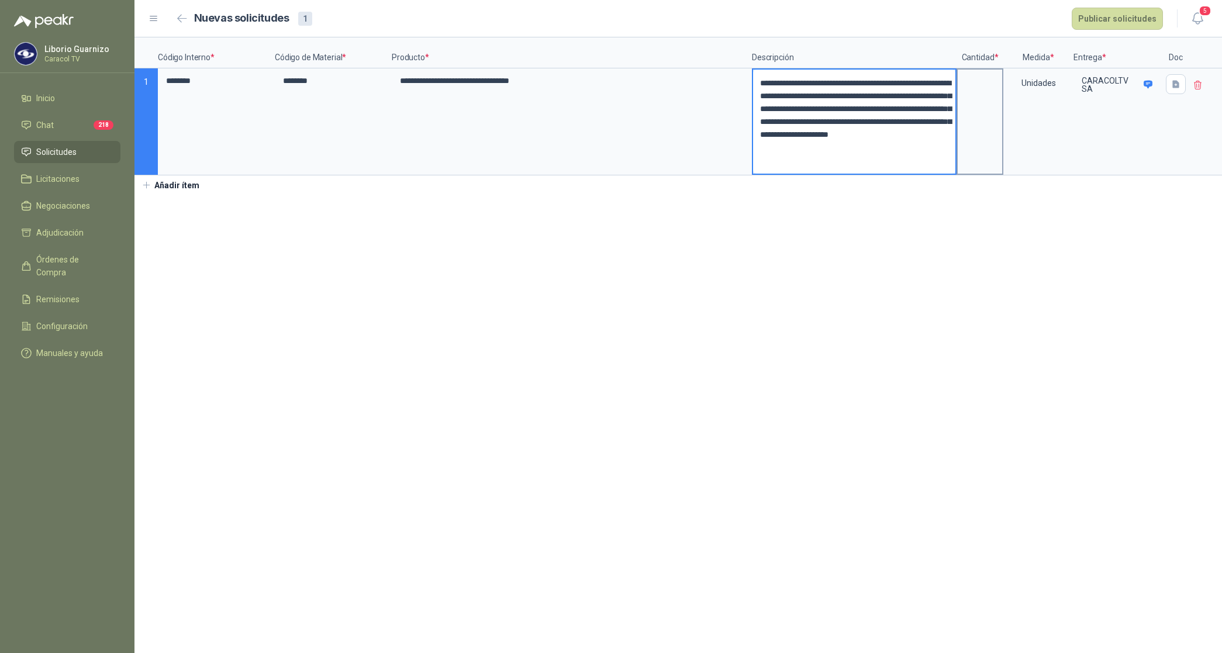
type textarea "**********"
click at [974, 106] on label at bounding box center [980, 115] width 44 height 91
click at [974, 92] on input at bounding box center [980, 81] width 44 height 23
type input "*"
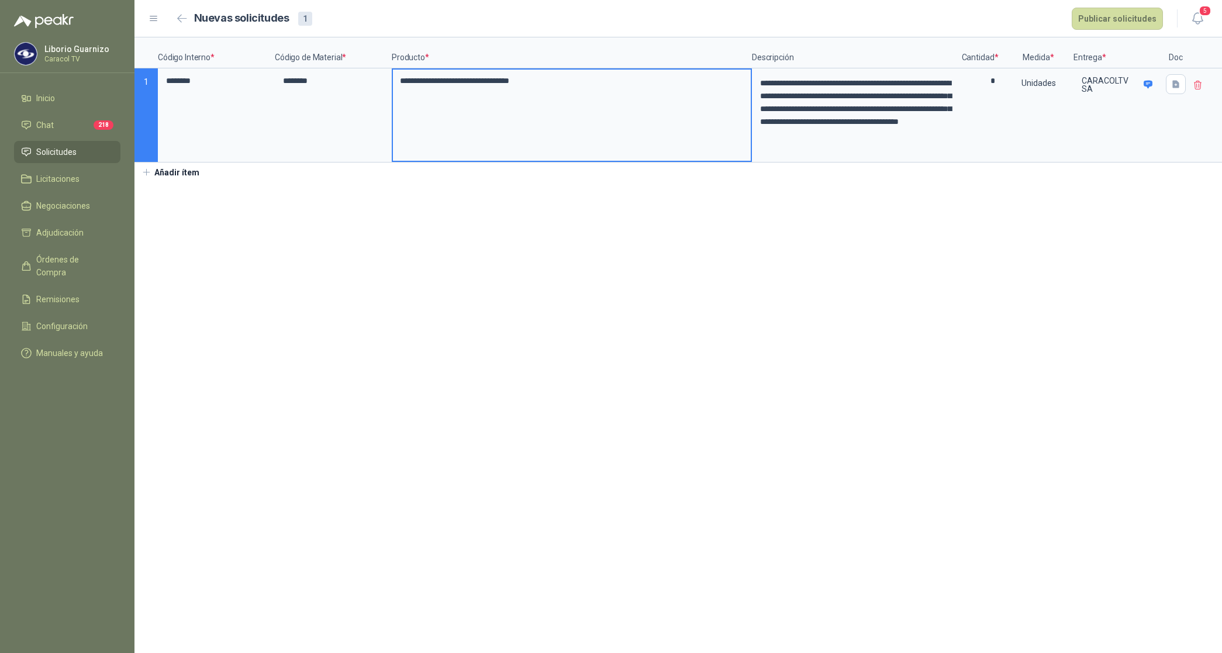
click at [649, 88] on input "**********" at bounding box center [572, 81] width 358 height 23
type input "**********"
click at [1118, 16] on button "Publicar solicitudes" at bounding box center [1117, 19] width 91 height 22
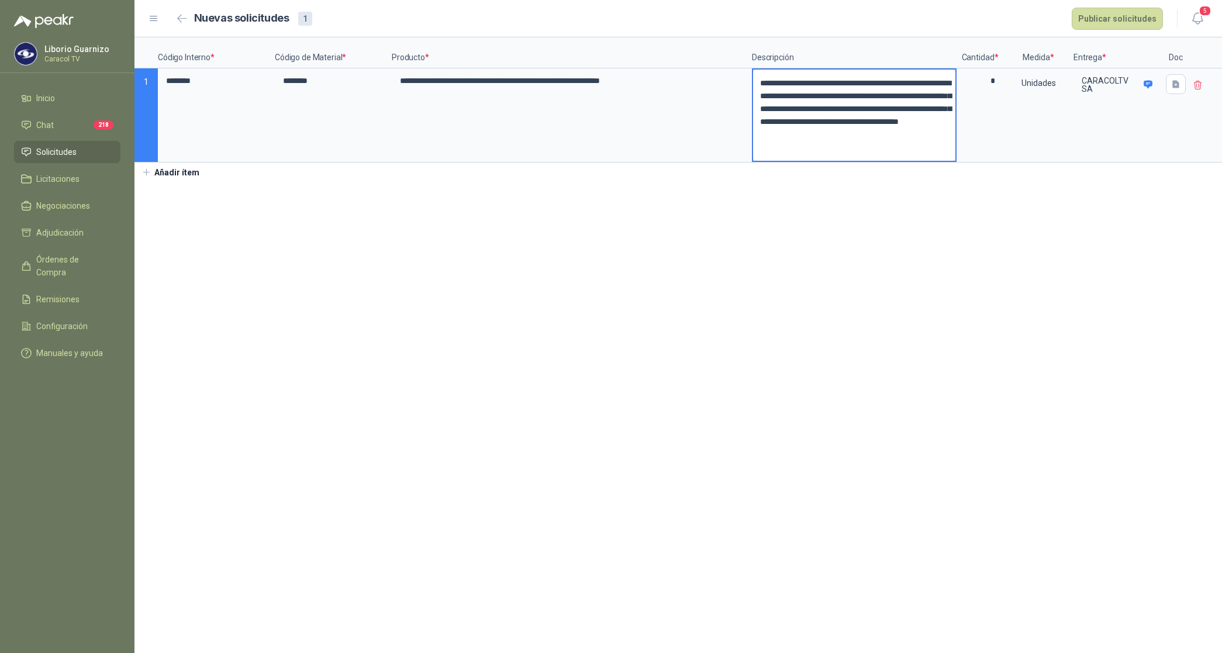
scroll to position [8, 0]
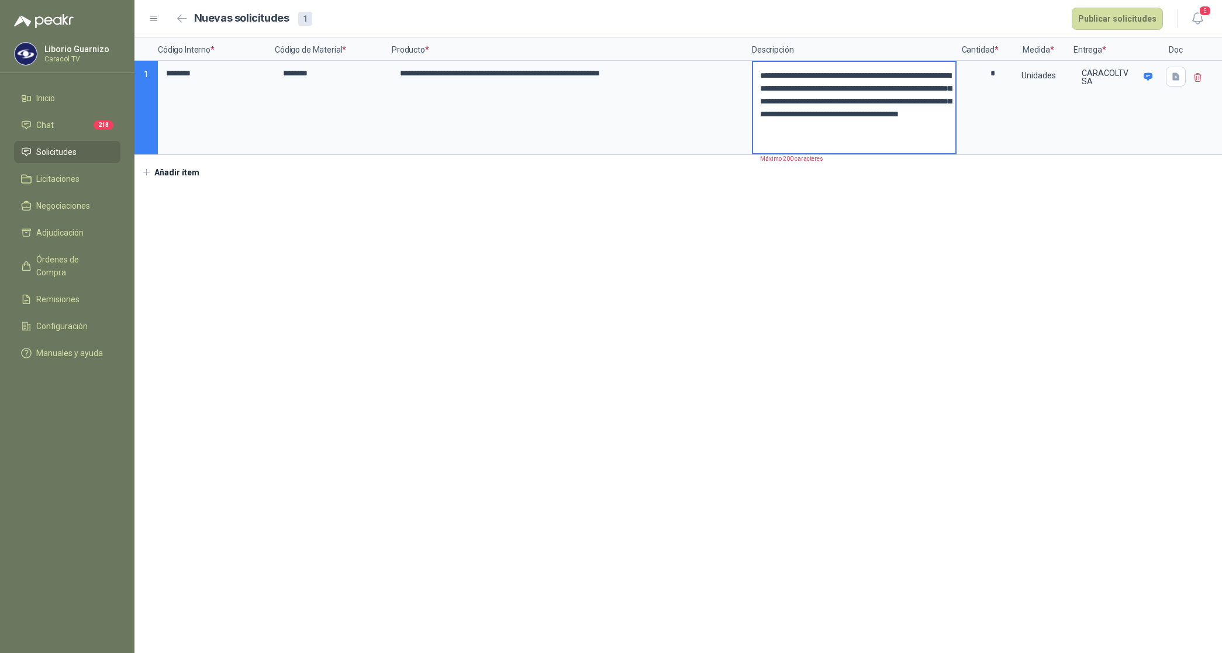
drag, startPoint x: 753, startPoint y: 121, endPoint x: 851, endPoint y: 150, distance: 101.8
click at [851, 150] on textarea "**********" at bounding box center [854, 107] width 202 height 91
type textarea "**********"
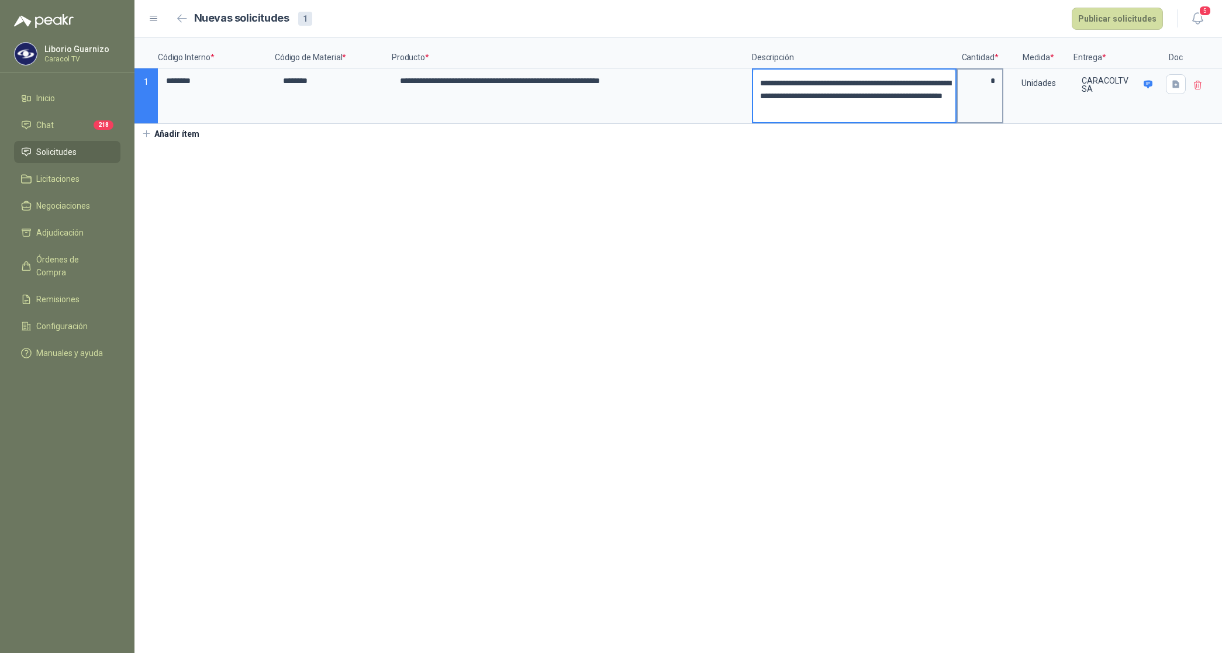
drag, startPoint x: 761, startPoint y: 83, endPoint x: 960, endPoint y: 107, distance: 199.7
click at [960, 107] on div "**********" at bounding box center [679, 80] width 1088 height 87
type textarea "**********"
click at [1097, 15] on button "Publicar solicitudes" at bounding box center [1117, 19] width 91 height 22
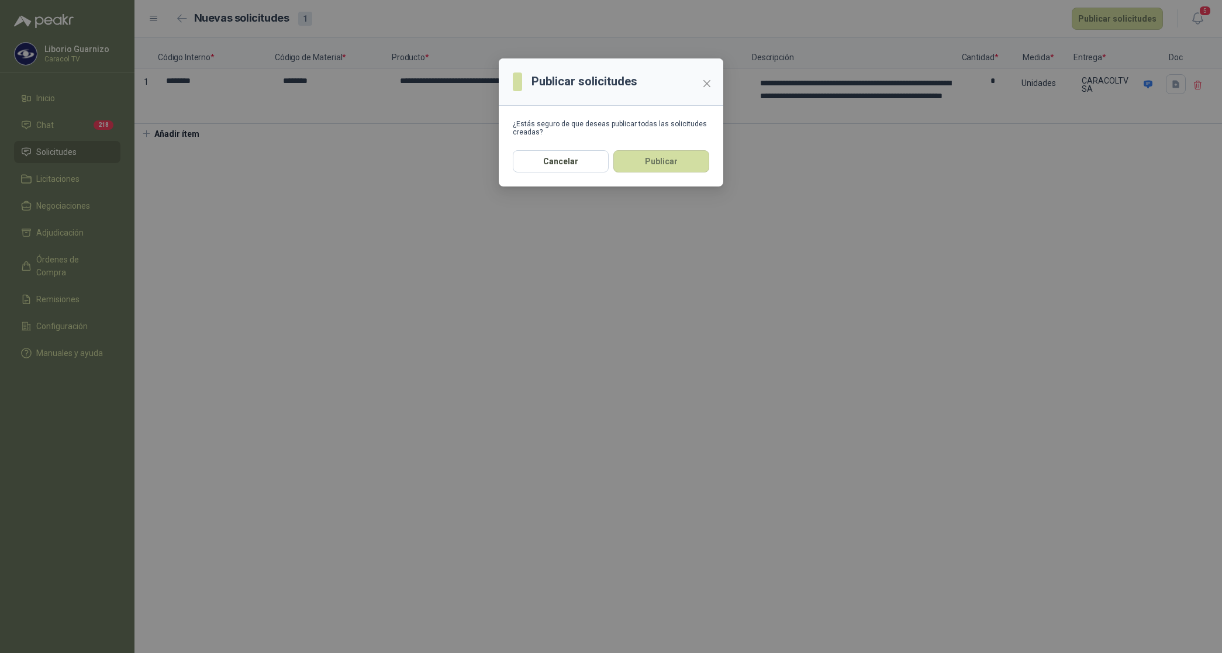
click at [681, 161] on button "Publicar" at bounding box center [661, 161] width 96 height 22
